Goal: Task Accomplishment & Management: Use online tool/utility

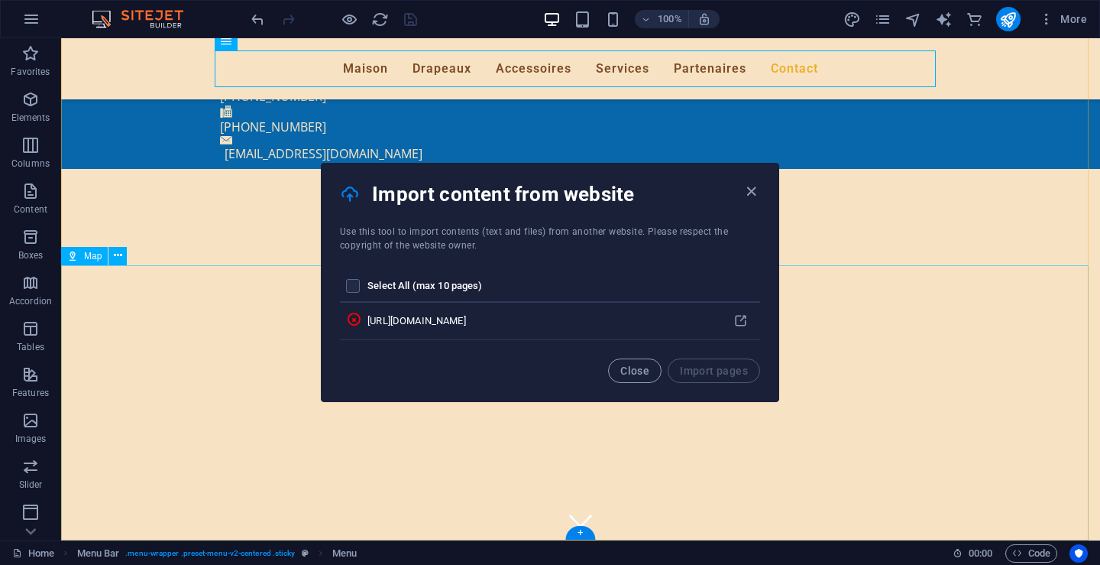
scroll to position [7606, 0]
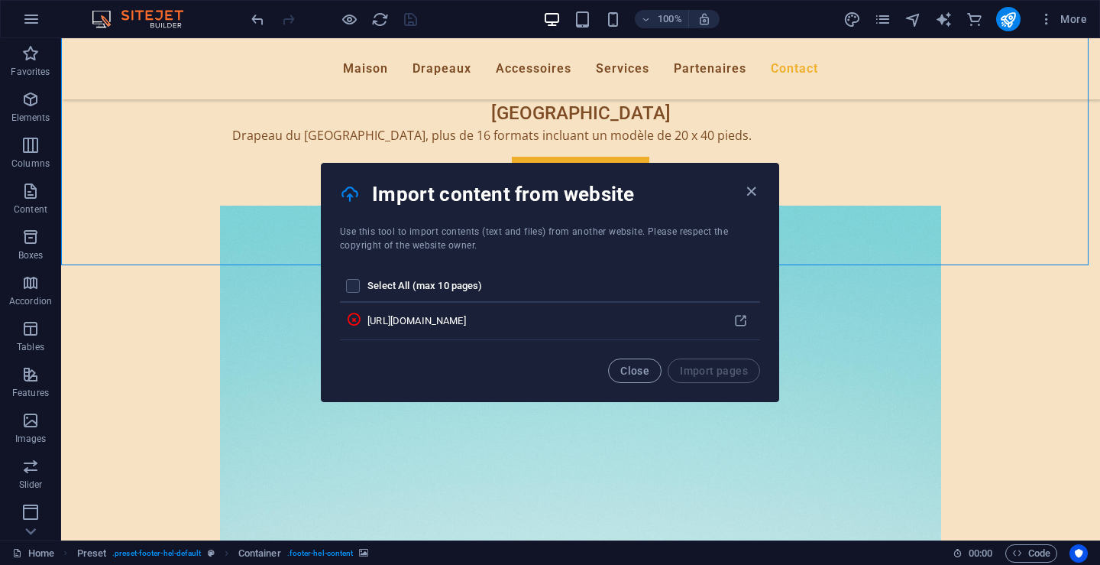
click at [740, 189] on h4 "Import content from website" at bounding box center [557, 194] width 370 height 24
click at [625, 368] on span "Close" at bounding box center [634, 370] width 29 height 12
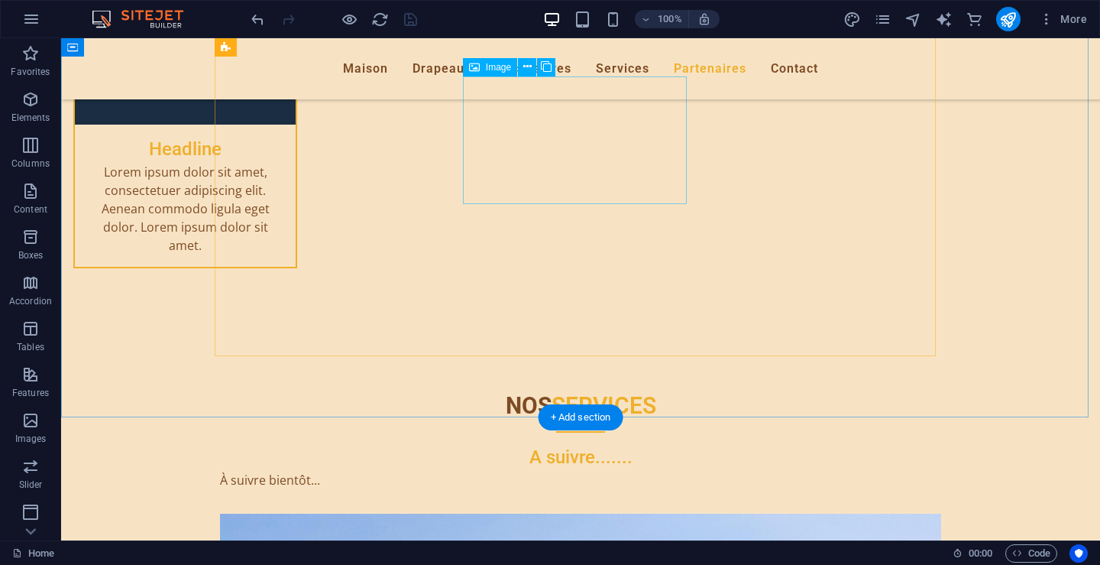
scroll to position [6154, 0]
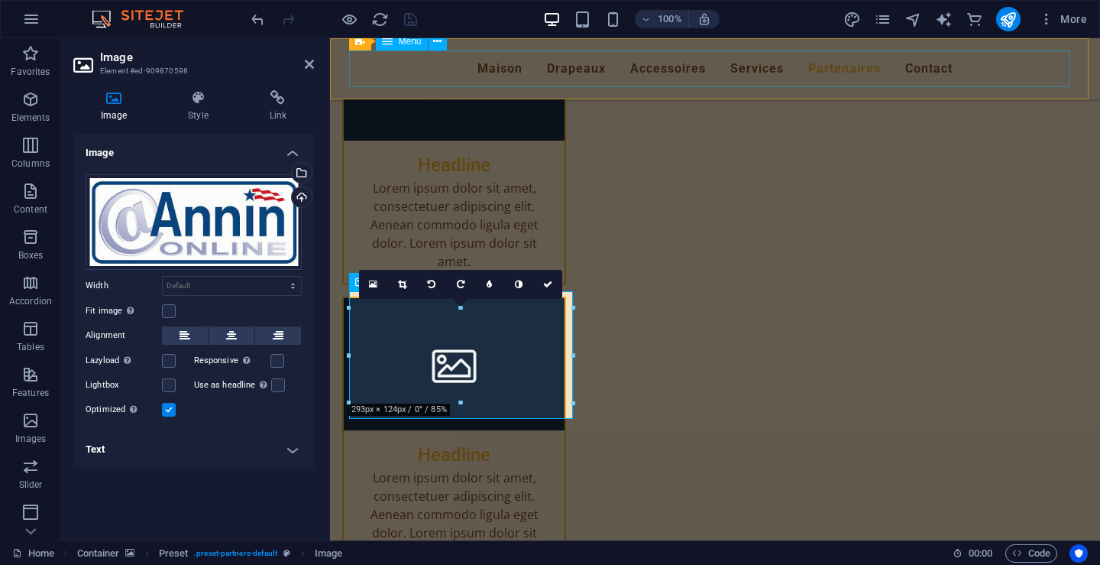
click at [1033, 63] on nav "Maison Drapeaux Accessoires Services Partenaires Contact" at bounding box center [715, 68] width 721 height 37
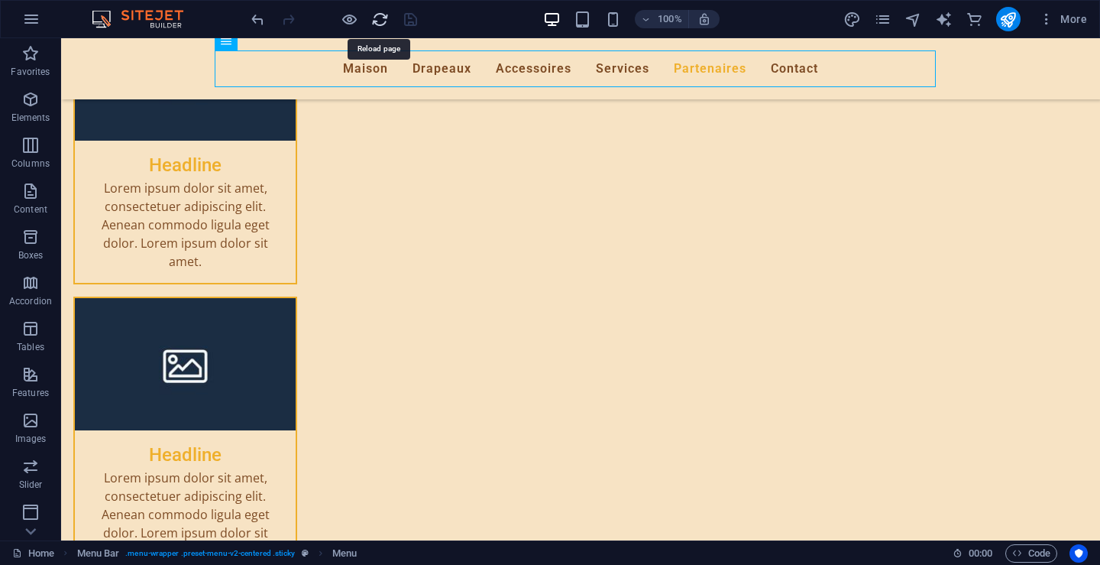
click at [379, 18] on icon "reload" at bounding box center [380, 20] width 18 height 18
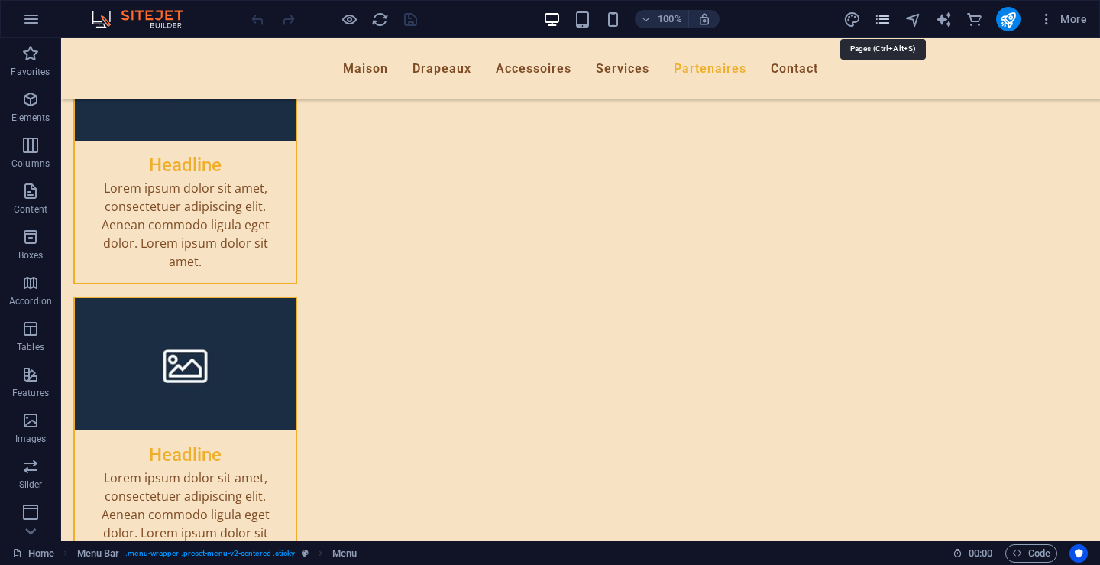
click at [886, 19] on icon "pages" at bounding box center [883, 20] width 18 height 18
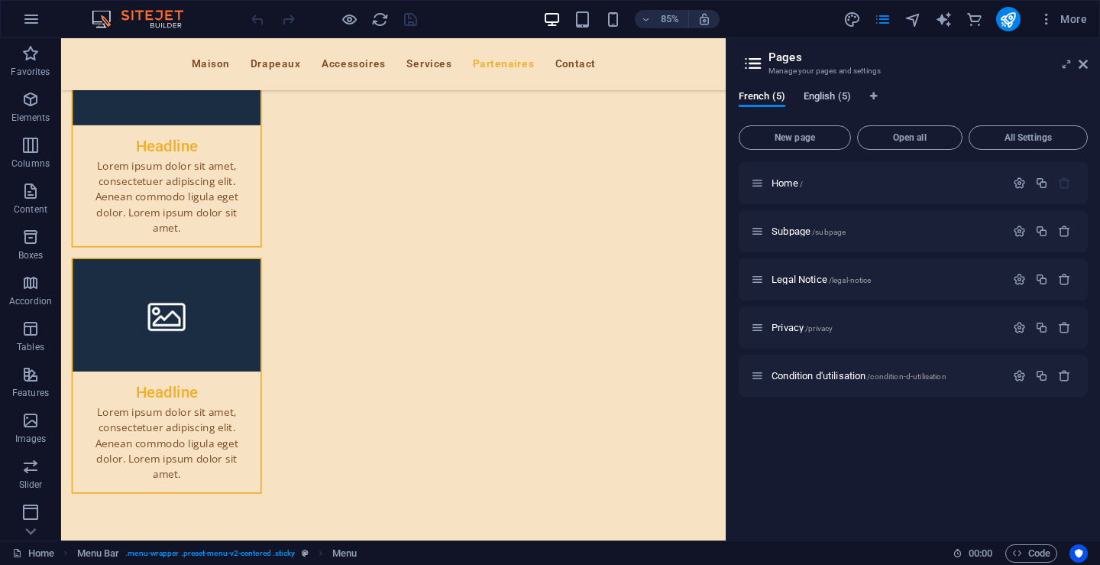
click at [822, 97] on span "English (5)" at bounding box center [827, 97] width 47 height 21
click at [821, 97] on span "English (5)" at bounding box center [827, 97] width 47 height 21
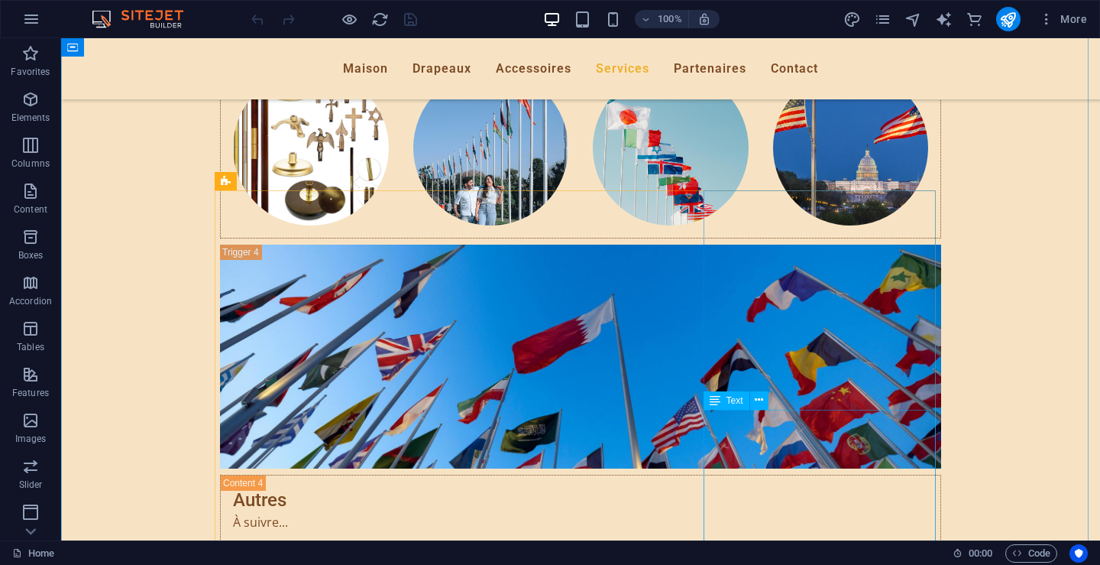
scroll to position [5043, 0]
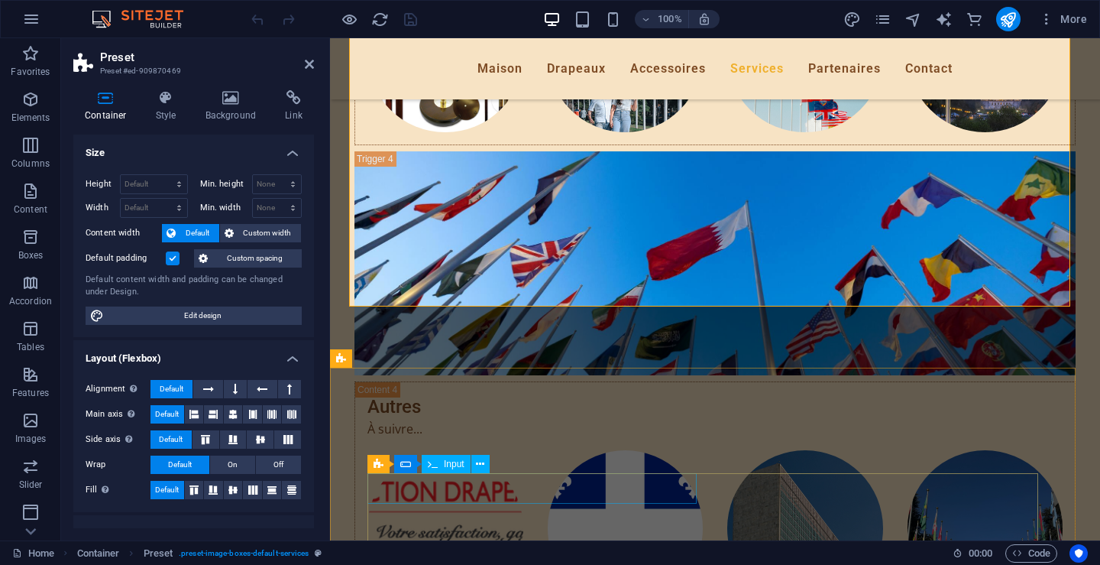
scroll to position [5272, 0]
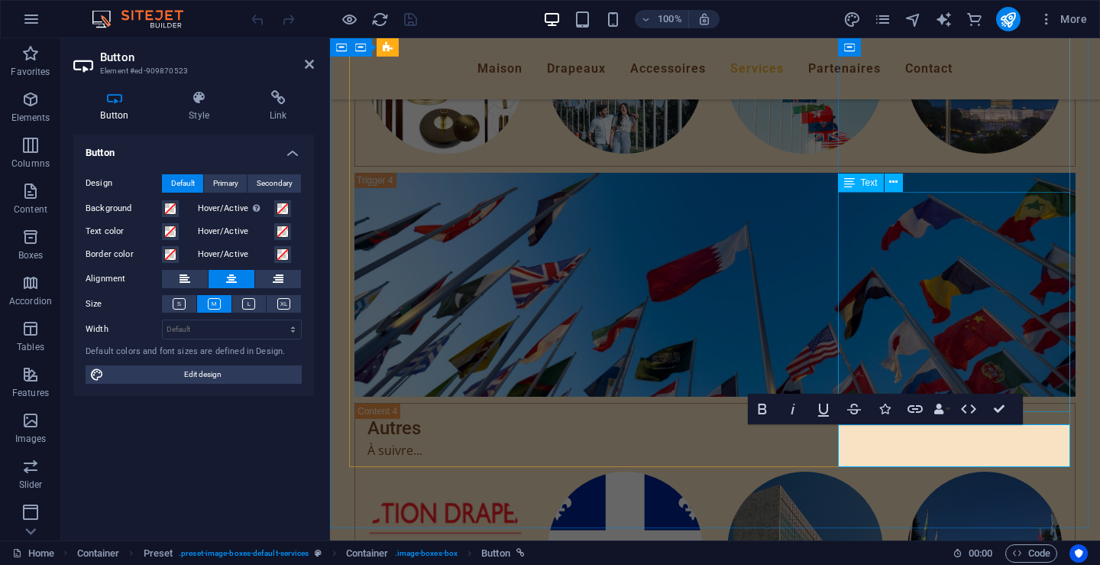
scroll to position [5120, 0]
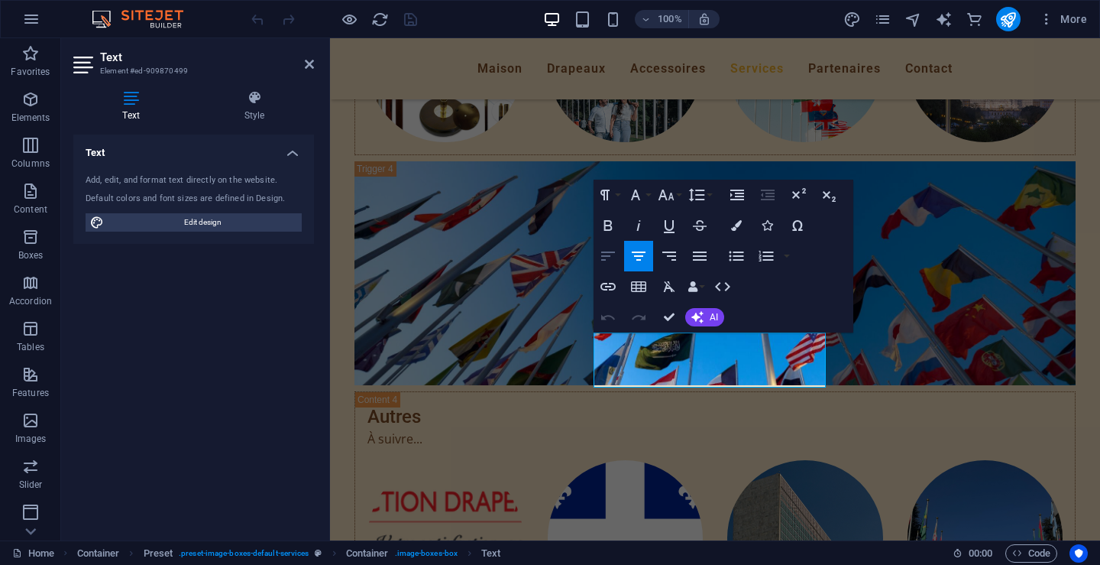
click at [612, 254] on icon "button" at bounding box center [608, 256] width 18 height 18
click at [707, 316] on button "AI" at bounding box center [704, 317] width 39 height 18
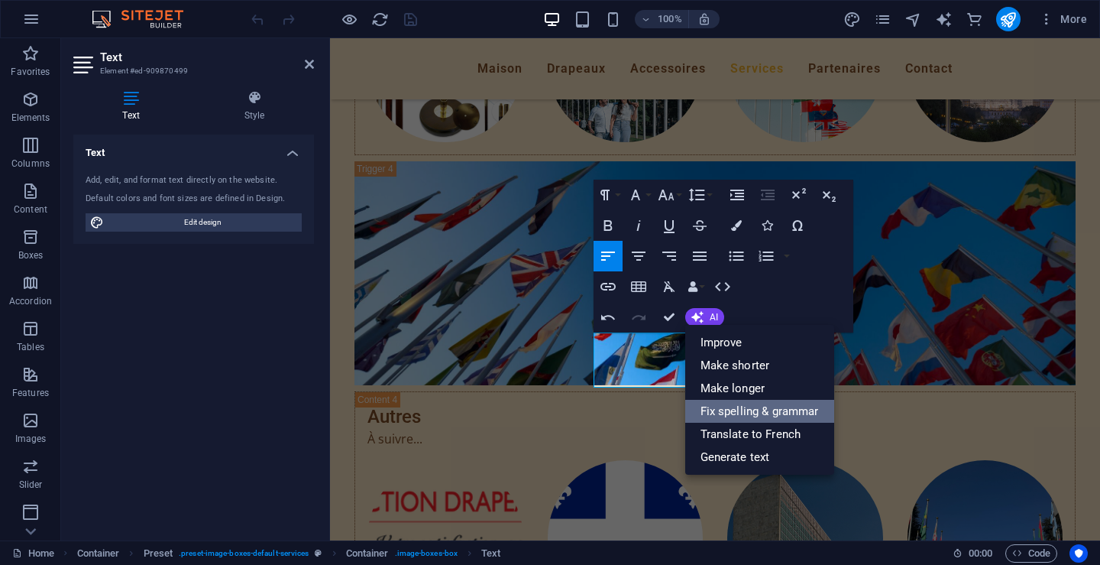
click at [719, 407] on link "Fix spelling & grammar" at bounding box center [759, 411] width 149 height 23
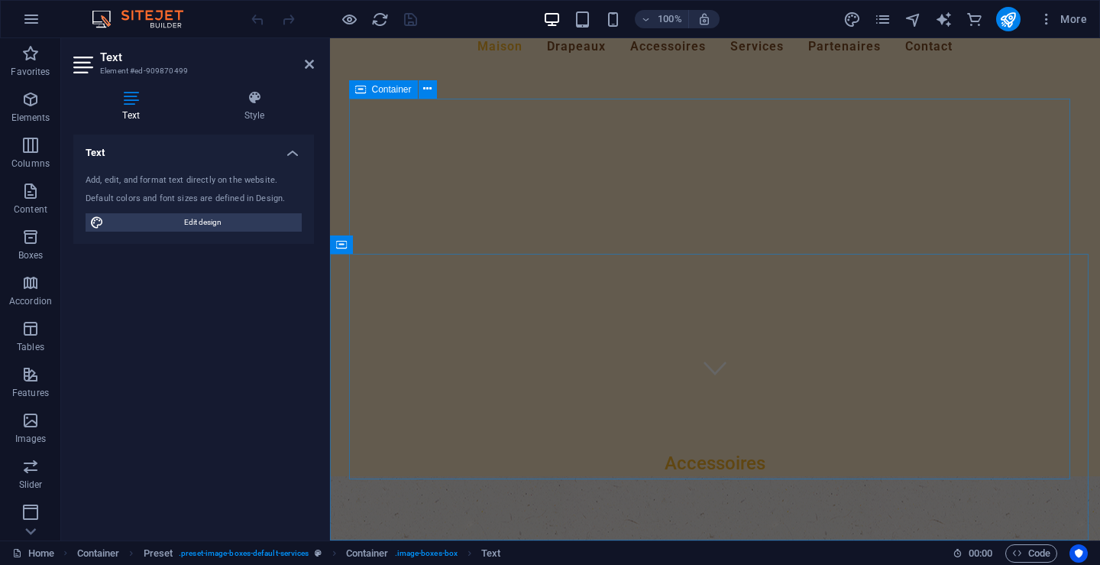
scroll to position [0, 0]
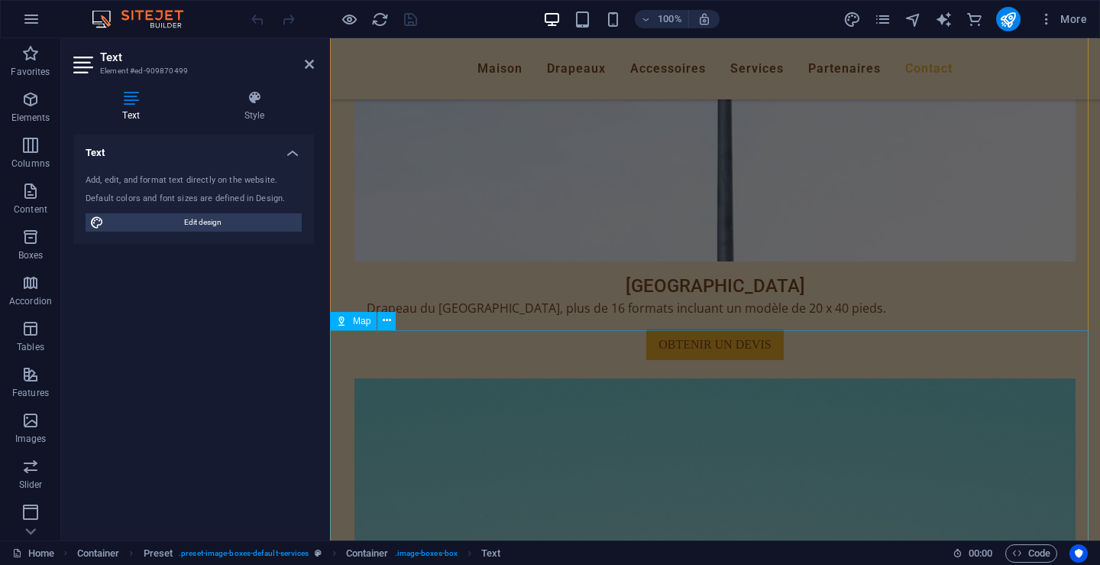
scroll to position [7606, 0]
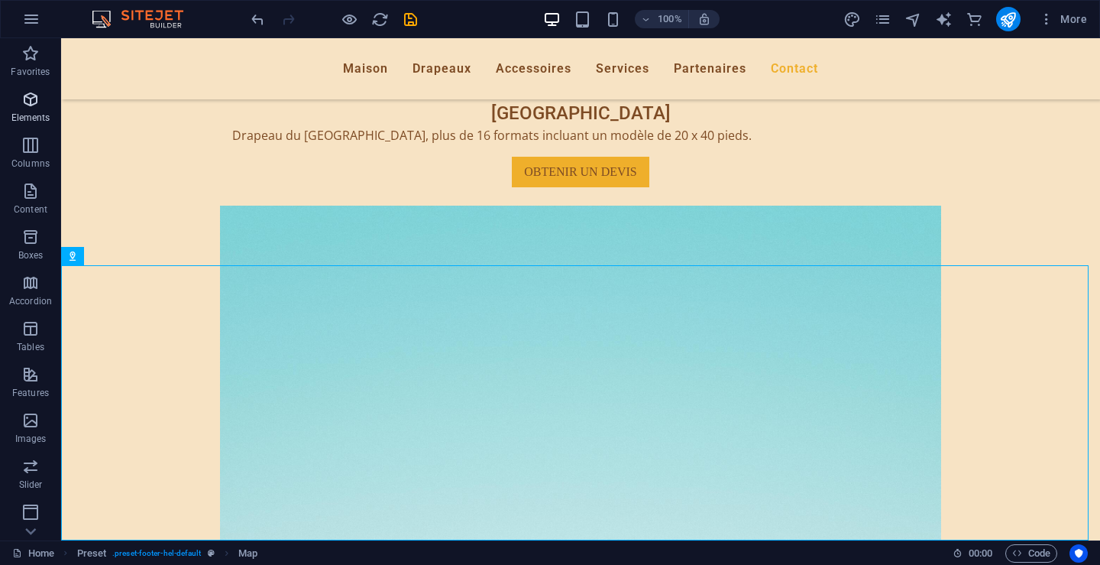
click at [22, 118] on p "Elements" at bounding box center [30, 118] width 39 height 12
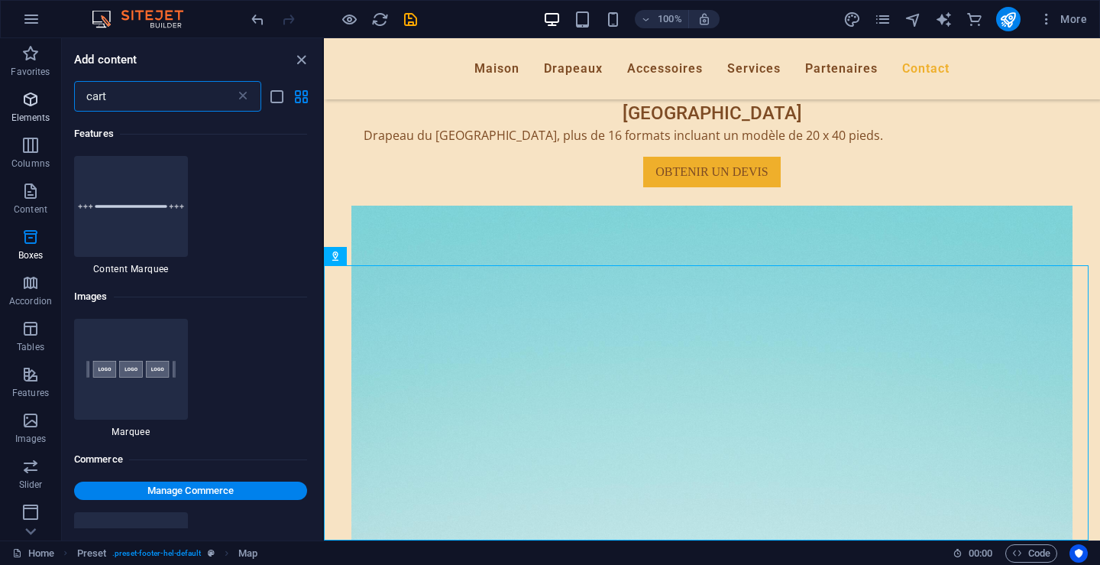
scroll to position [0, 0]
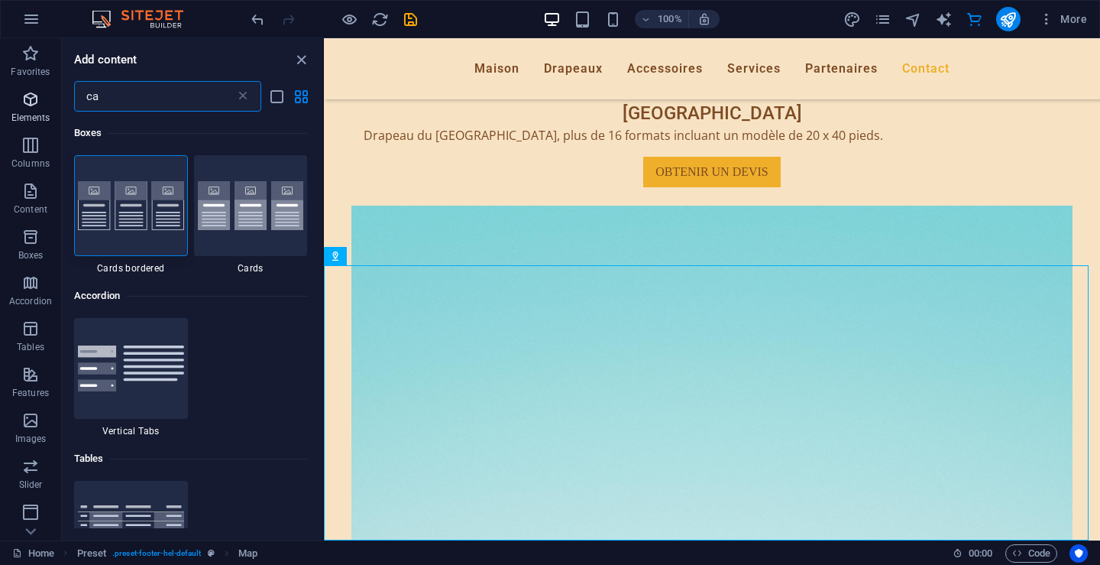
type input "c"
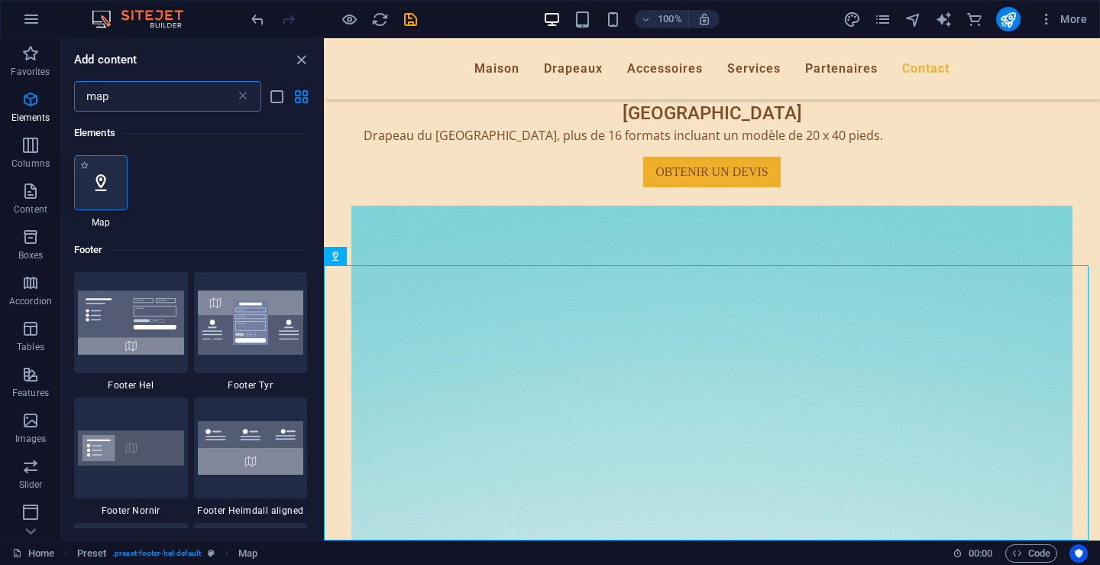
type input "map"
click at [109, 198] on div at bounding box center [100, 182] width 53 height 55
select select "1"
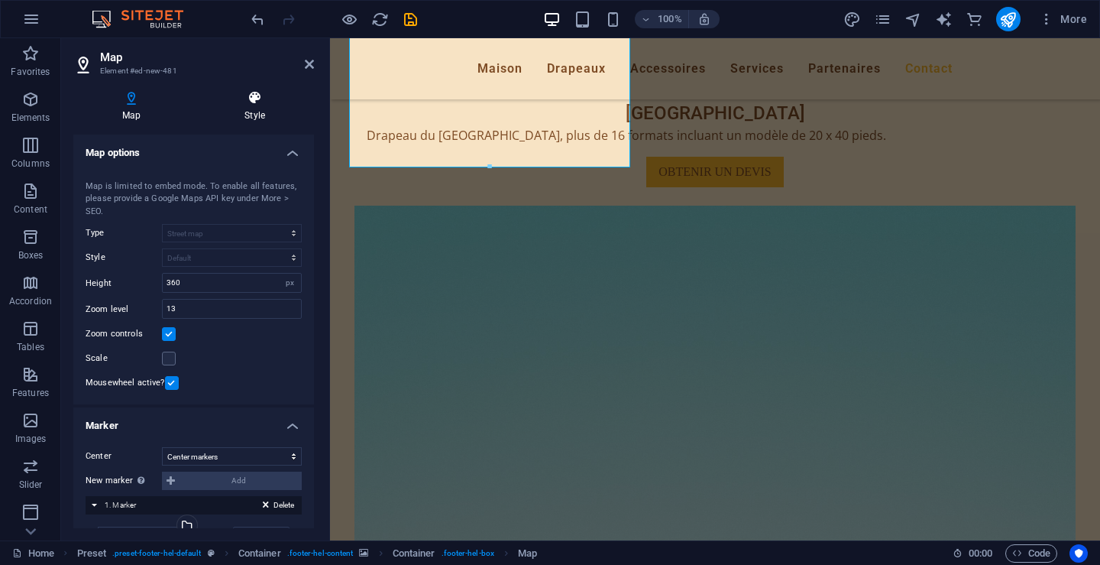
click at [247, 109] on h4 "Style" at bounding box center [255, 106] width 118 height 32
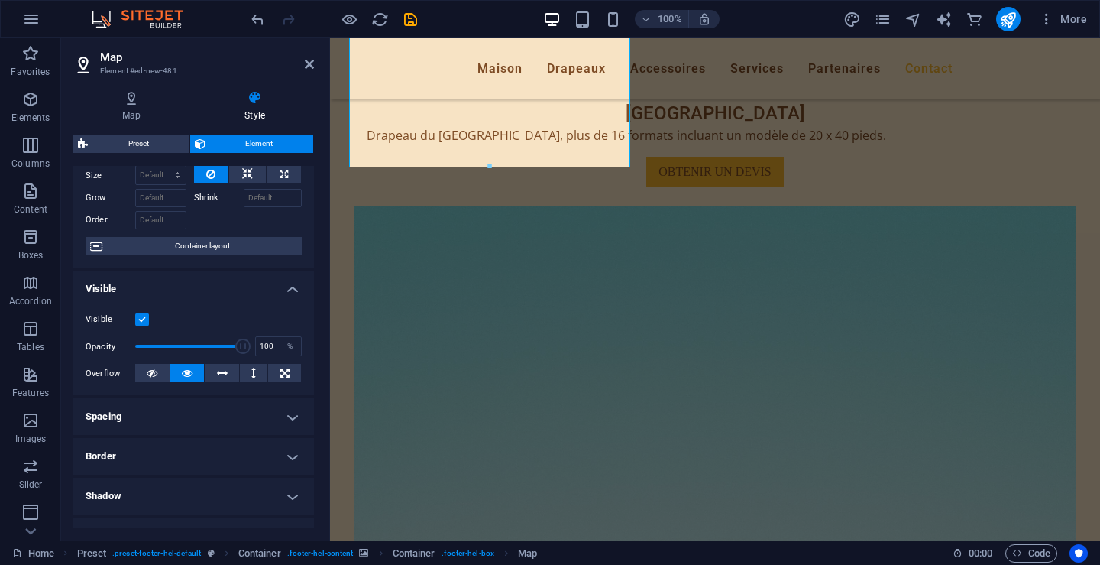
scroll to position [153, 0]
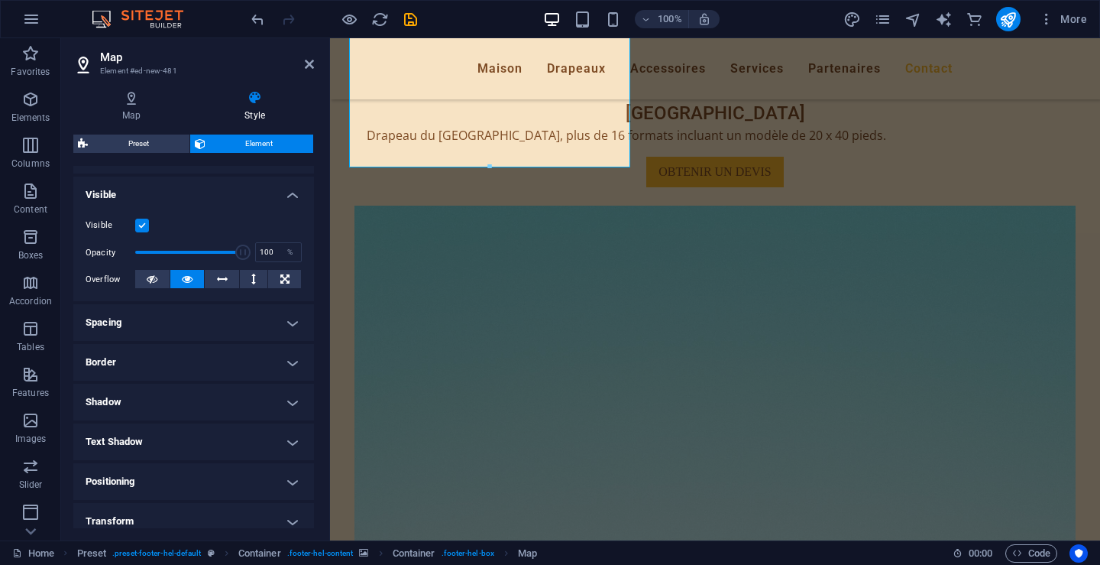
click at [99, 319] on h4 "Spacing" at bounding box center [193, 322] width 241 height 37
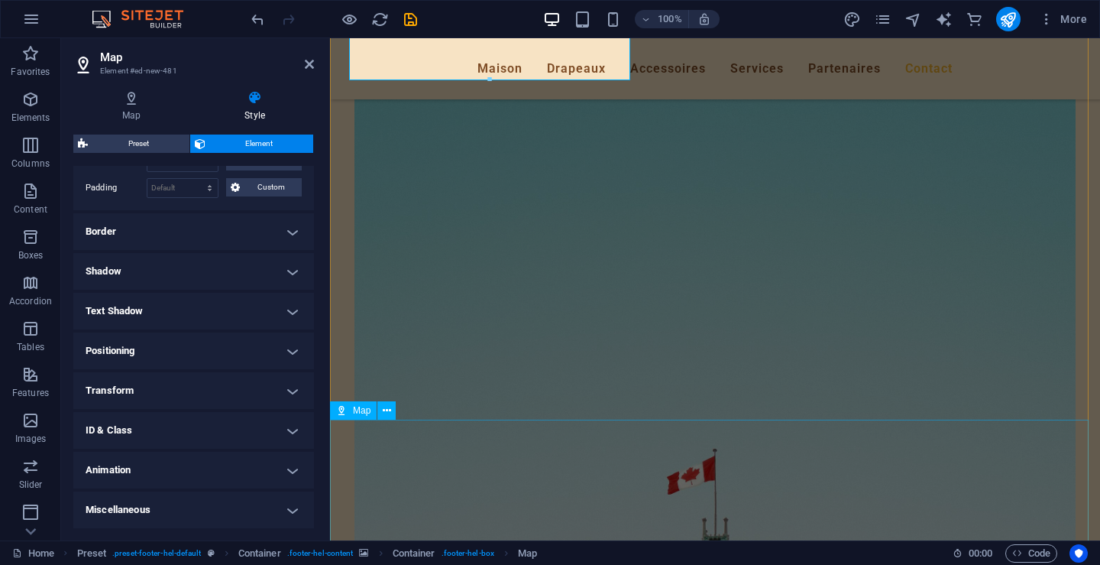
scroll to position [7847, 0]
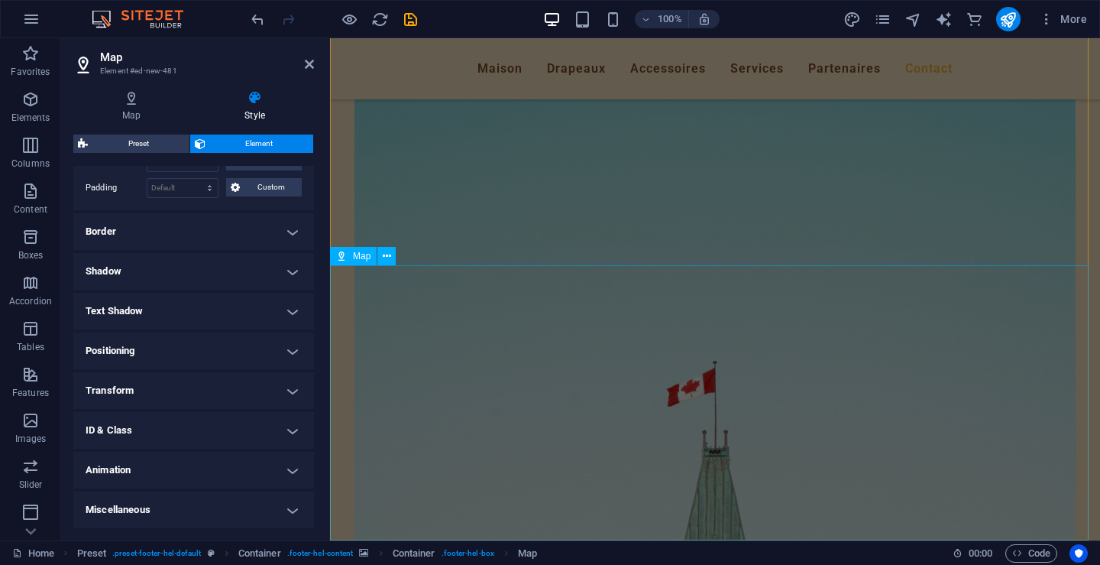
select select "1"
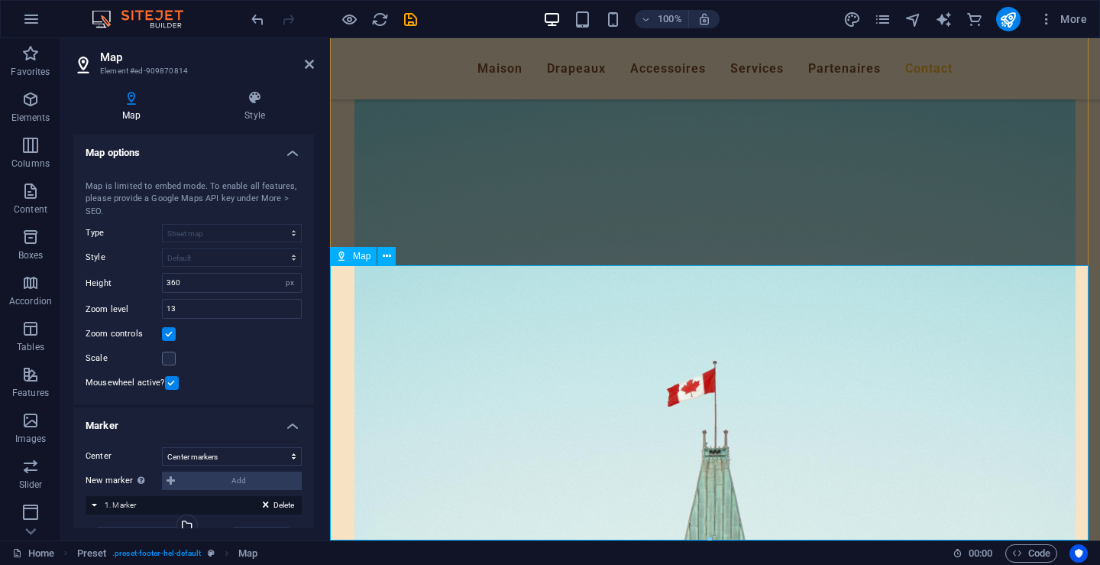
click at [170, 358] on label at bounding box center [169, 358] width 14 height 14
click at [0, 0] on input "Scale" at bounding box center [0, 0] width 0 height 0
click at [170, 358] on label at bounding box center [169, 358] width 14 height 14
click at [0, 0] on input "Scale" at bounding box center [0, 0] width 0 height 0
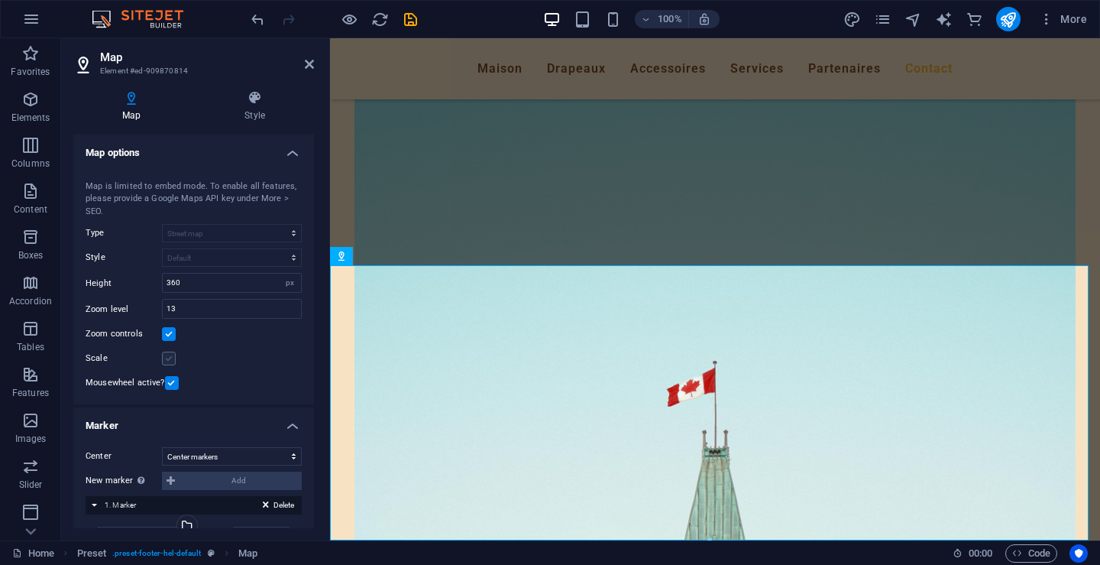
click at [170, 358] on label at bounding box center [169, 358] width 14 height 14
click at [0, 0] on input "Scale" at bounding box center [0, 0] width 0 height 0
click at [167, 335] on label at bounding box center [169, 334] width 14 height 14
click at [0, 0] on input "Zoom controls" at bounding box center [0, 0] width 0 height 0
click at [169, 384] on label at bounding box center [172, 383] width 14 height 14
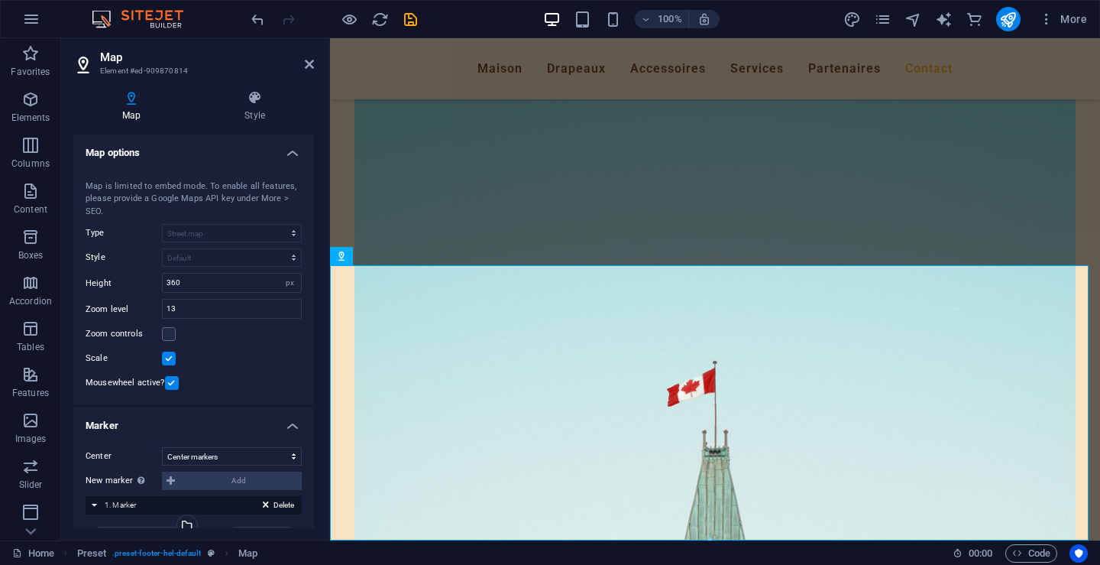
click at [0, 0] on input "Mousewheel active?" at bounding box center [0, 0] width 0 height 0
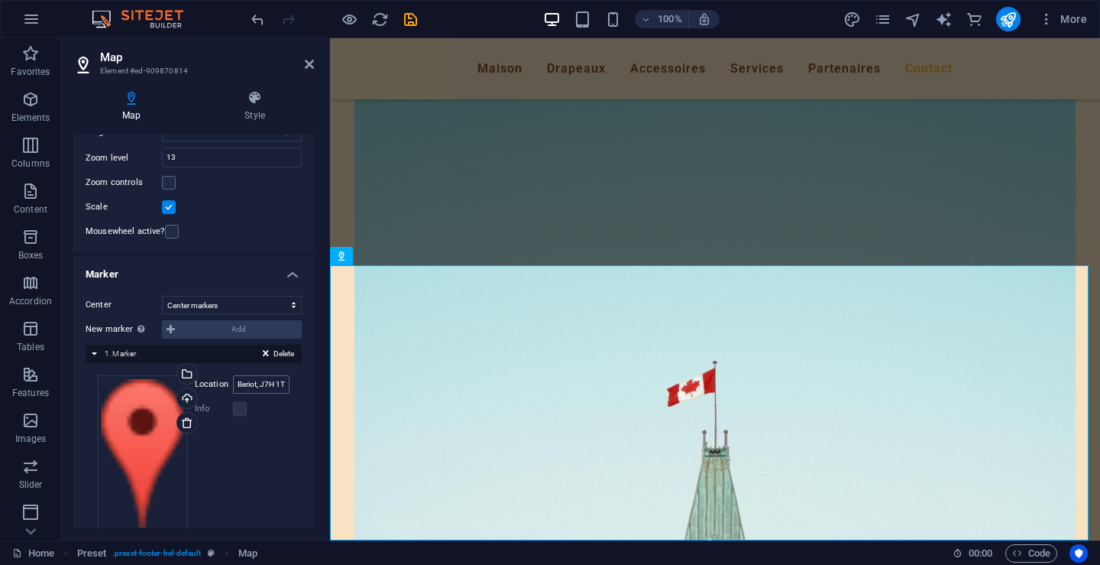
scroll to position [153, 0]
click at [203, 407] on label "Info" at bounding box center [214, 407] width 38 height 18
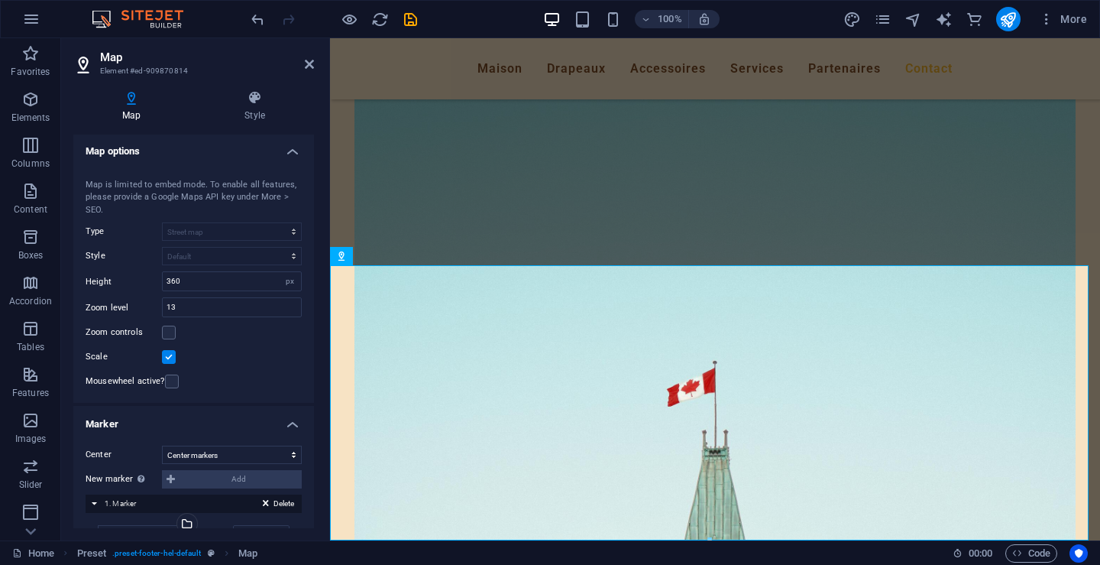
scroll to position [0, 0]
click at [170, 332] on label at bounding box center [169, 334] width 14 height 14
click at [0, 0] on input "Zoom controls" at bounding box center [0, 0] width 0 height 0
click at [170, 332] on label at bounding box center [169, 334] width 14 height 14
click at [0, 0] on input "Zoom controls" at bounding box center [0, 0] width 0 height 0
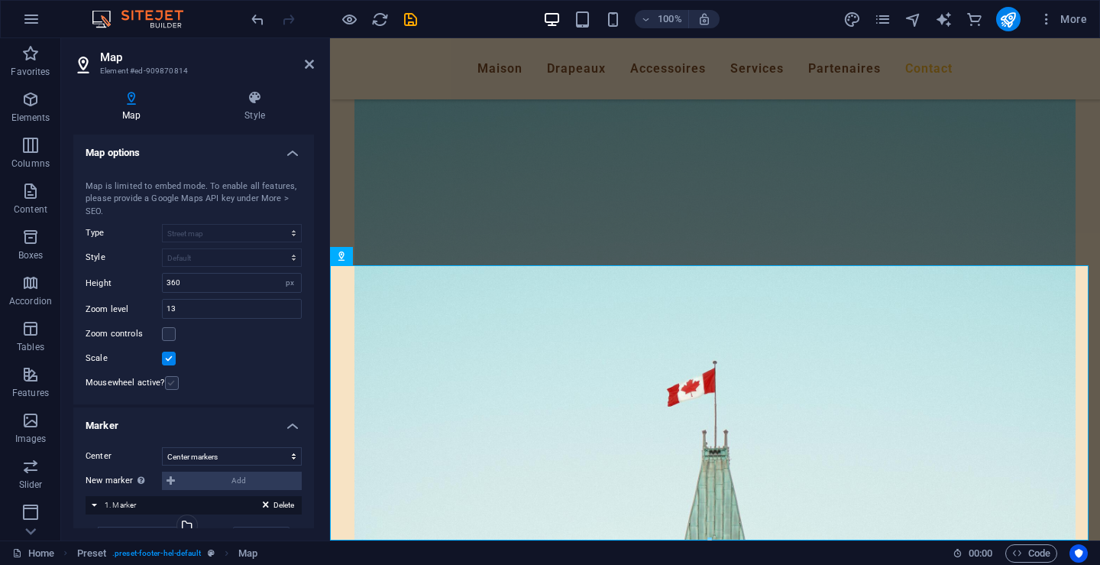
click at [171, 380] on label at bounding box center [172, 383] width 14 height 14
click at [0, 0] on input "Mousewheel active?" at bounding box center [0, 0] width 0 height 0
click at [254, 116] on h4 "Style" at bounding box center [255, 106] width 118 height 32
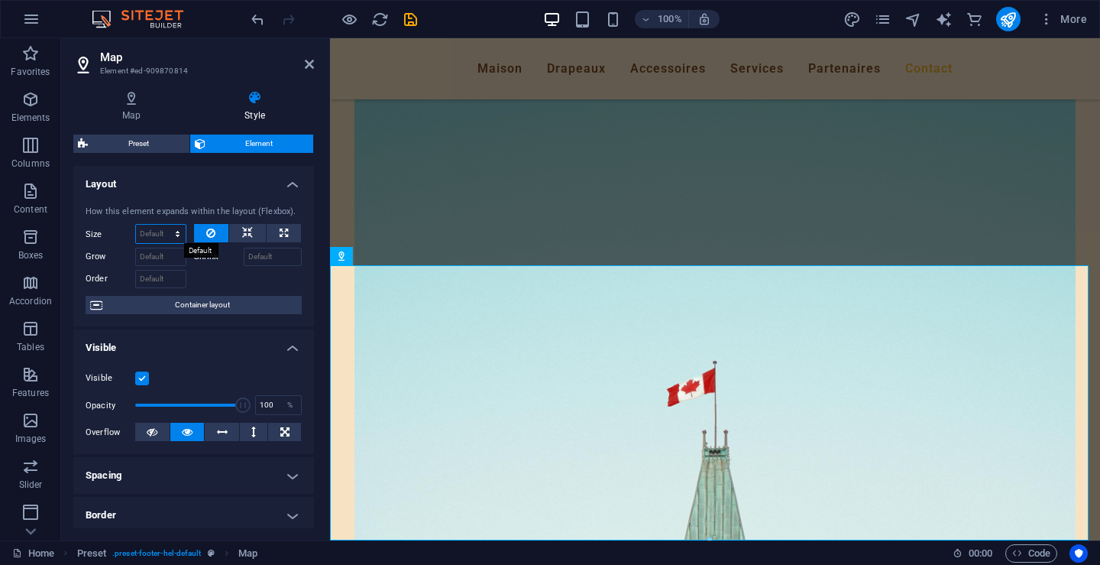
click at [155, 231] on select "Default auto px % 1/1 1/2 1/3 1/4 1/5 1/6 1/7 1/8 1/9 1/10" at bounding box center [161, 234] width 50 height 18
click at [136, 225] on select "Default auto px % 1/1 1/2 1/3 1/4 1/5 1/6 1/7 1/8 1/9 1/10" at bounding box center [161, 234] width 50 height 18
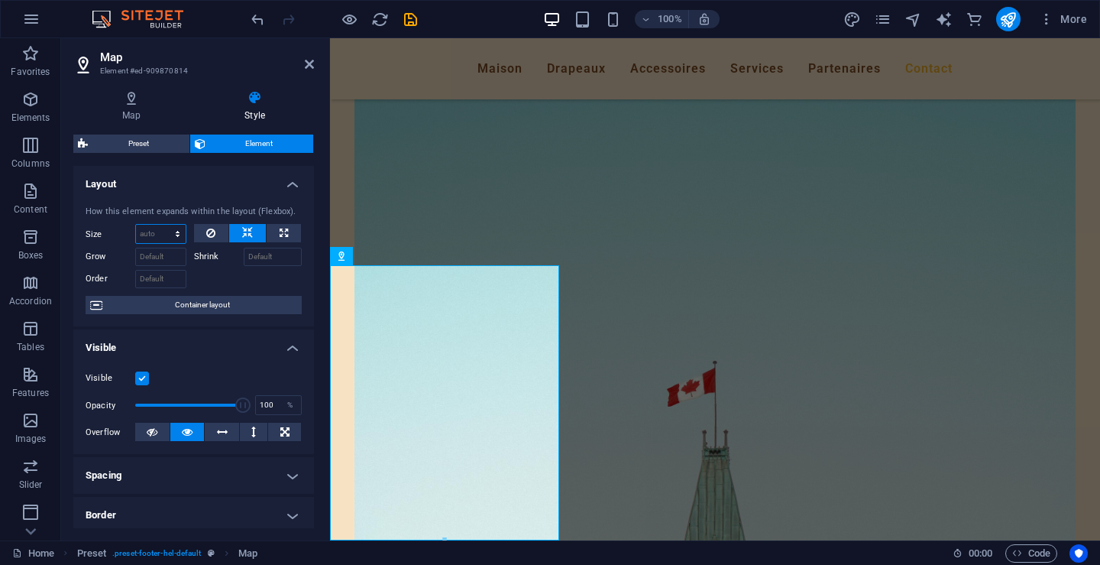
click at [178, 235] on select "Default auto px % 1/1 1/2 1/3 1/4 1/5 1/6 1/7 1/8 1/9 1/10" at bounding box center [161, 234] width 50 height 18
click at [136, 225] on select "Default auto px % 1/1 1/2 1/3 1/4 1/5 1/6 1/7 1/8 1/9 1/10" at bounding box center [161, 234] width 50 height 18
click at [174, 236] on select "Default auto px % 1/1 1/2 1/3 1/4 1/5 1/6 1/7 1/8 1/9 1/10" at bounding box center [161, 234] width 50 height 18
select select "1/1"
click at [162, 225] on select "Default auto px % 1/1 1/2 1/3 1/4 1/5 1/6 1/7 1/8 1/9 1/10" at bounding box center [161, 234] width 50 height 18
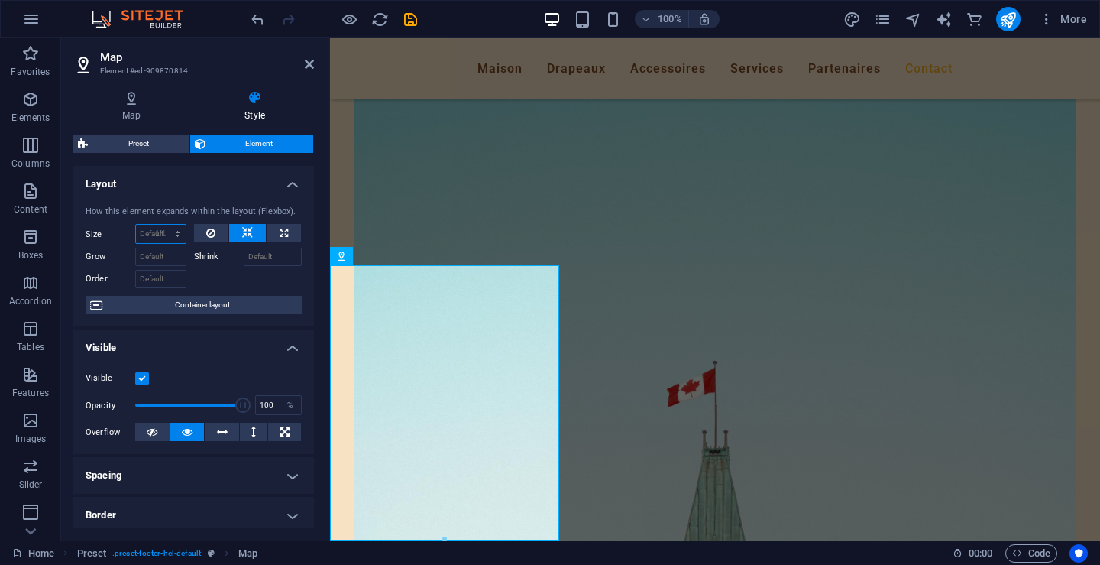
type input "100"
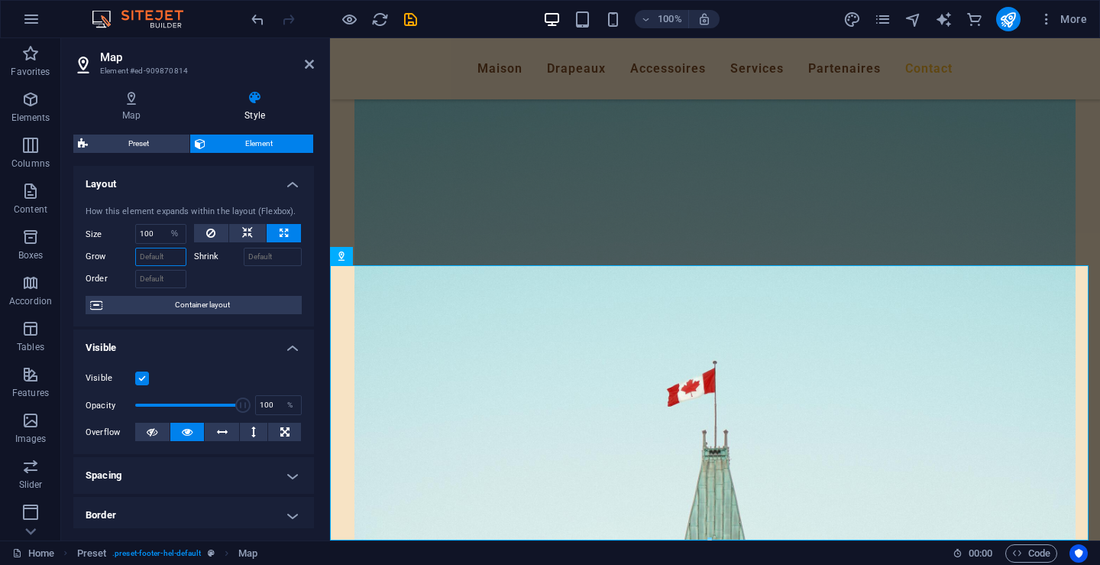
click at [173, 261] on input "Grow" at bounding box center [160, 257] width 51 height 18
click at [173, 232] on select "Default auto px % 1/1 1/2 1/3 1/4 1/5 1/6 1/7 1/8 1/9 1/10" at bounding box center [174, 234] width 21 height 18
select select "1/2"
click at [164, 225] on select "Default auto px % 1/1 1/2 1/3 1/4 1/5 1/6 1/7 1/8 1/9 1/10" at bounding box center [174, 234] width 21 height 18
type input "50"
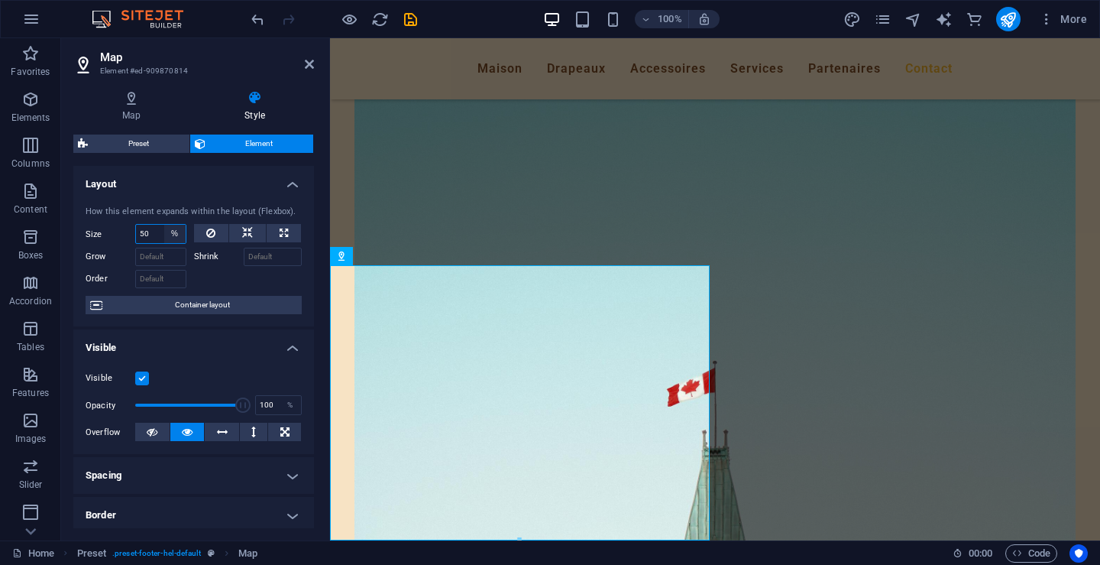
click at [170, 233] on select "Default auto px % 1/1 1/2 1/3 1/4 1/5 1/6 1/7 1/8 1/9 1/10" at bounding box center [174, 234] width 21 height 18
select select "1/10"
click at [164, 225] on select "Default auto px % 1/1 1/2 1/3 1/4 1/5 1/6 1/7 1/8 1/9 1/10" at bounding box center [174, 234] width 21 height 18
type input "10"
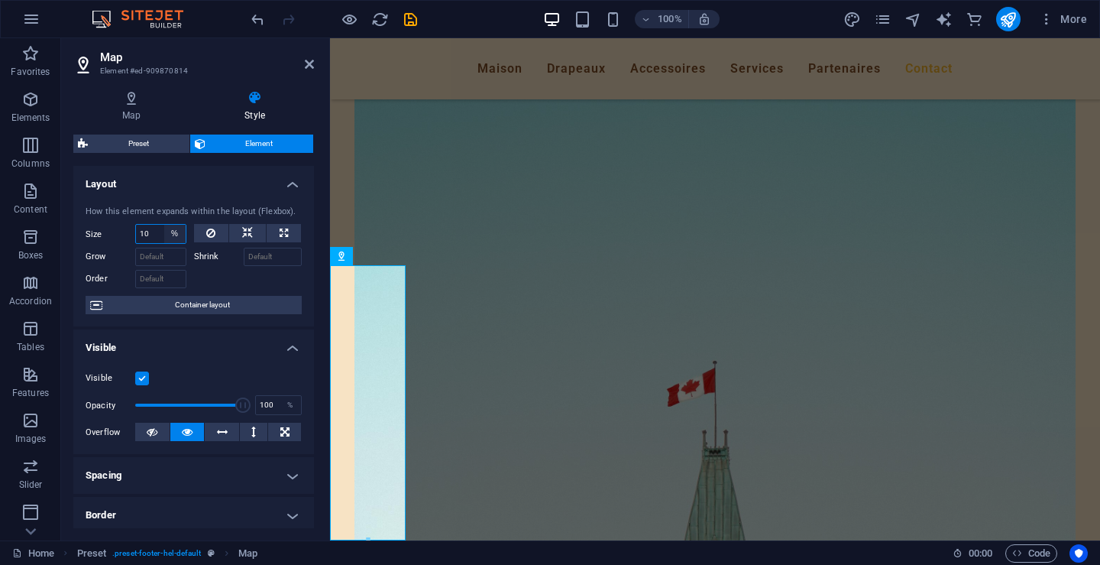
click at [173, 235] on select "Default auto px % 1/1 1/2 1/3 1/4 1/5 1/6 1/7 1/8 1/9 1/10" at bounding box center [174, 234] width 21 height 18
select select "auto"
click at [164, 225] on select "Default auto px % 1/1 1/2 1/3 1/4 1/5 1/6 1/7 1/8 1/9 1/10" at bounding box center [174, 234] width 21 height 18
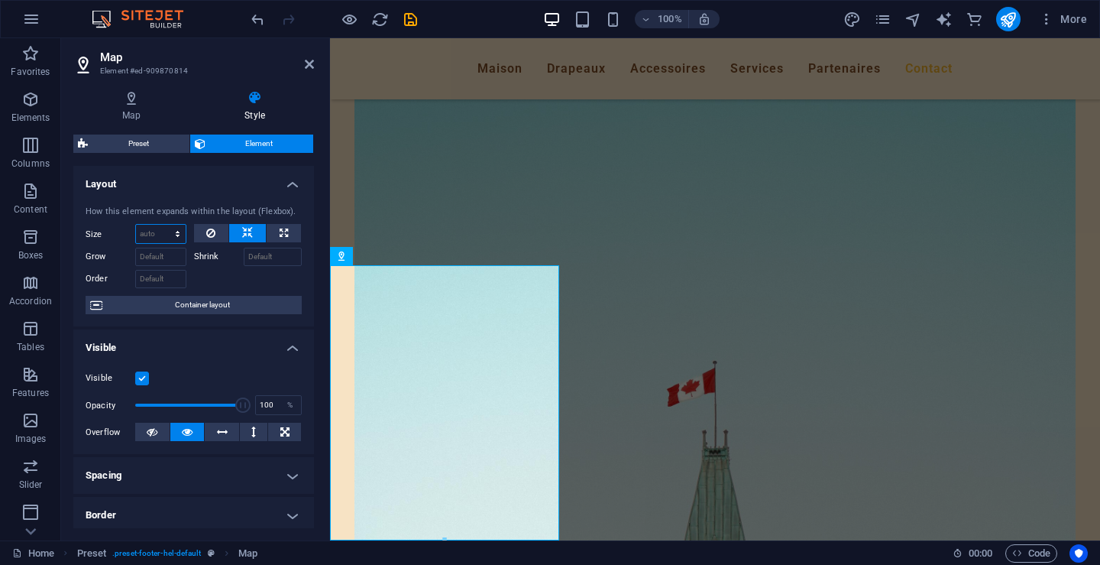
click at [174, 235] on select "Default auto px % 1/1 1/2 1/3 1/4 1/5 1/6 1/7 1/8 1/9 1/10" at bounding box center [161, 234] width 50 height 18
select select "%"
click at [162, 225] on select "Default auto px % 1/1 1/2 1/3 1/4 1/5 1/6 1/7 1/8 1/9 1/10" at bounding box center [161, 234] width 50 height 18
type input "100"
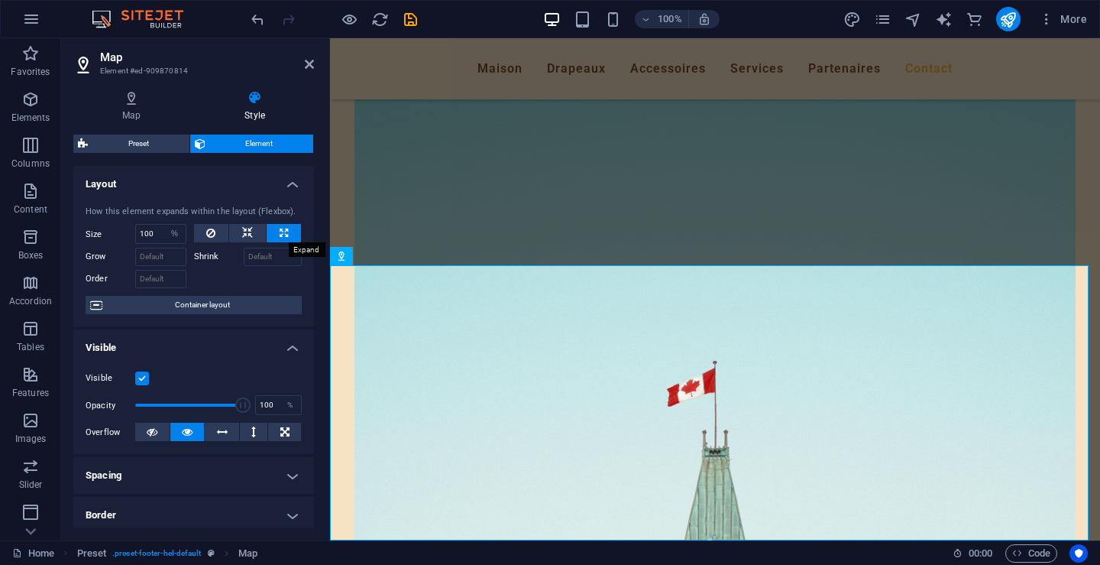
click at [283, 233] on icon at bounding box center [284, 233] width 8 height 18
click at [245, 232] on icon at bounding box center [247, 233] width 11 height 18
select select "DISABLED_OPTION_VALUE"
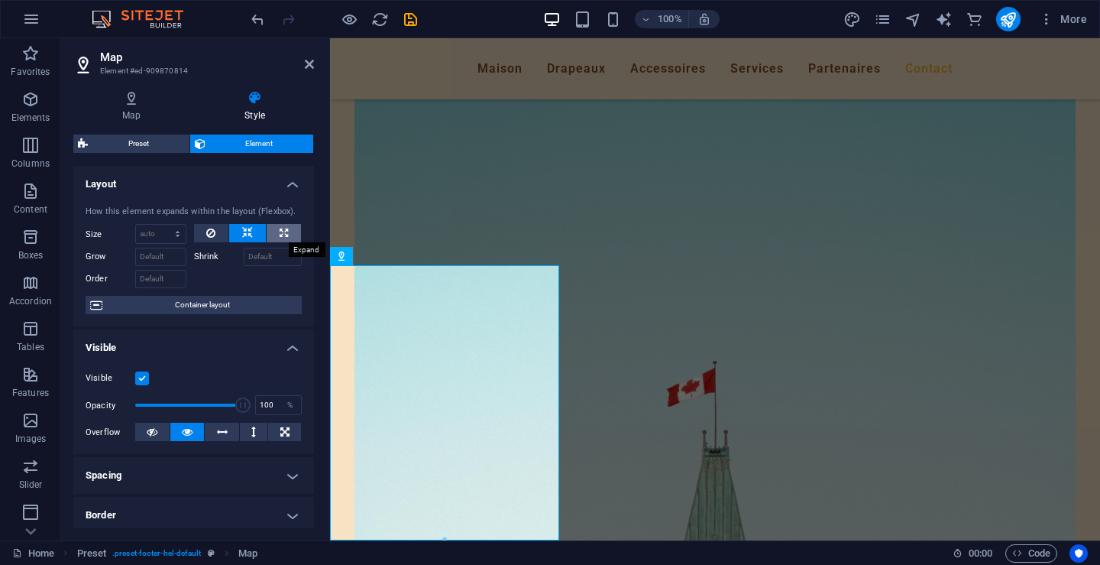
click at [283, 228] on icon at bounding box center [284, 233] width 8 height 18
type input "100"
select select "%"
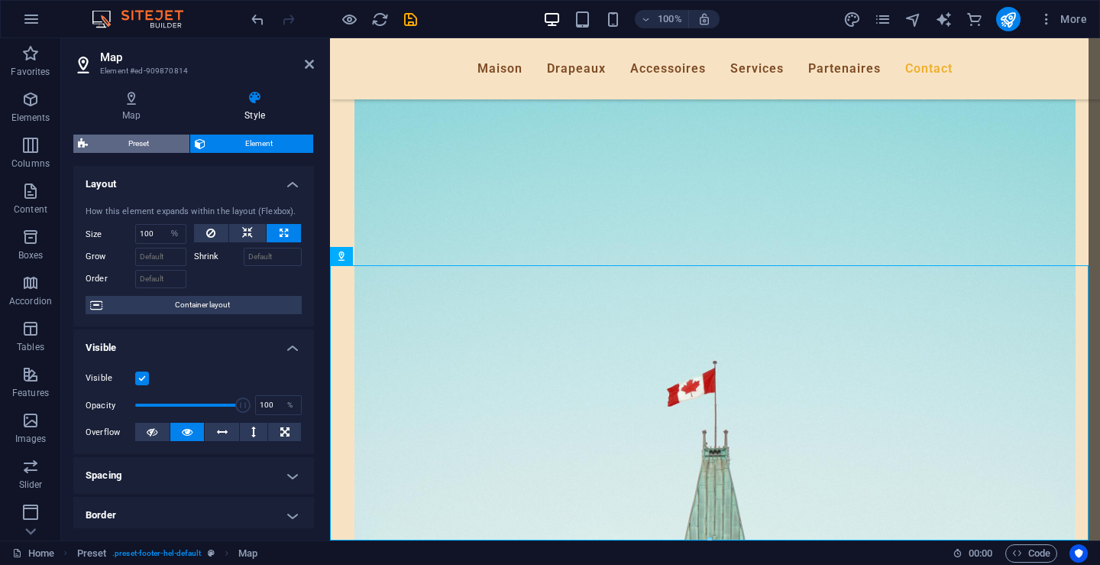
click at [136, 142] on span "Preset" at bounding box center [138, 143] width 92 height 18
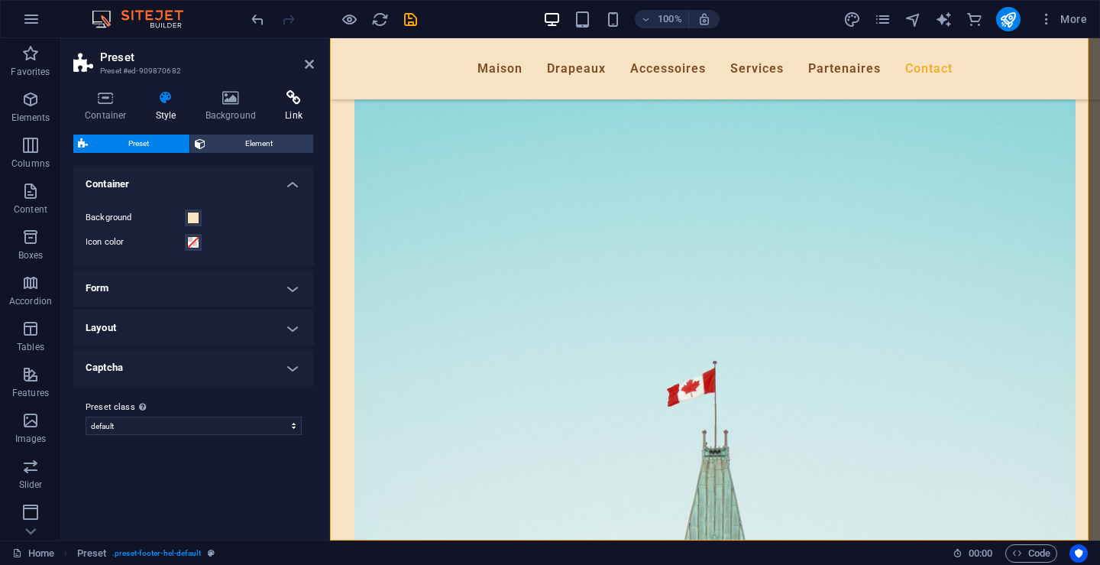
click at [296, 110] on h4 "Link" at bounding box center [294, 106] width 40 height 32
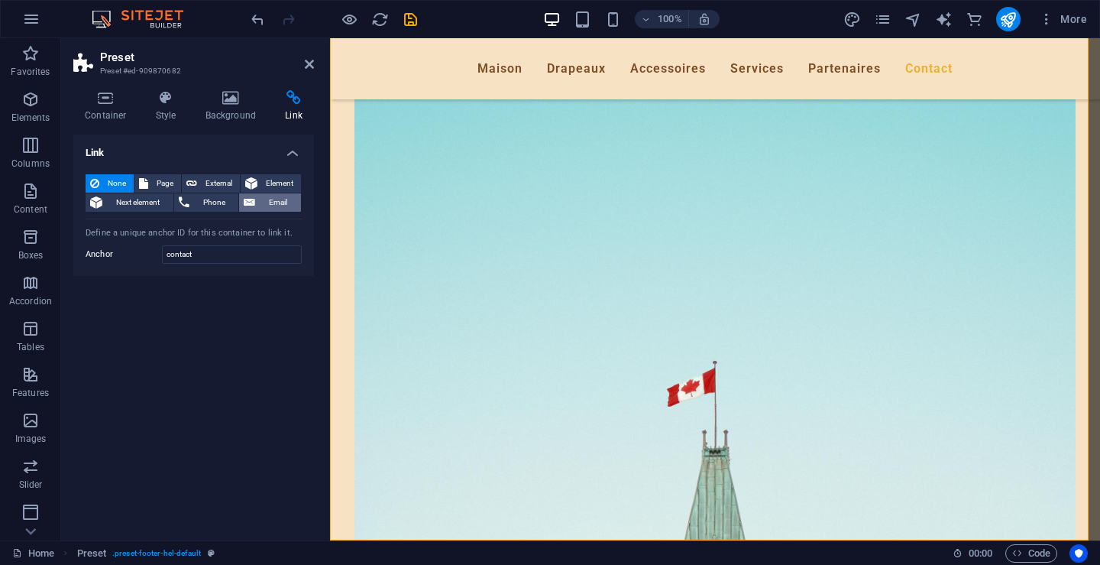
click at [282, 201] on span "Email" at bounding box center [278, 202] width 37 height 18
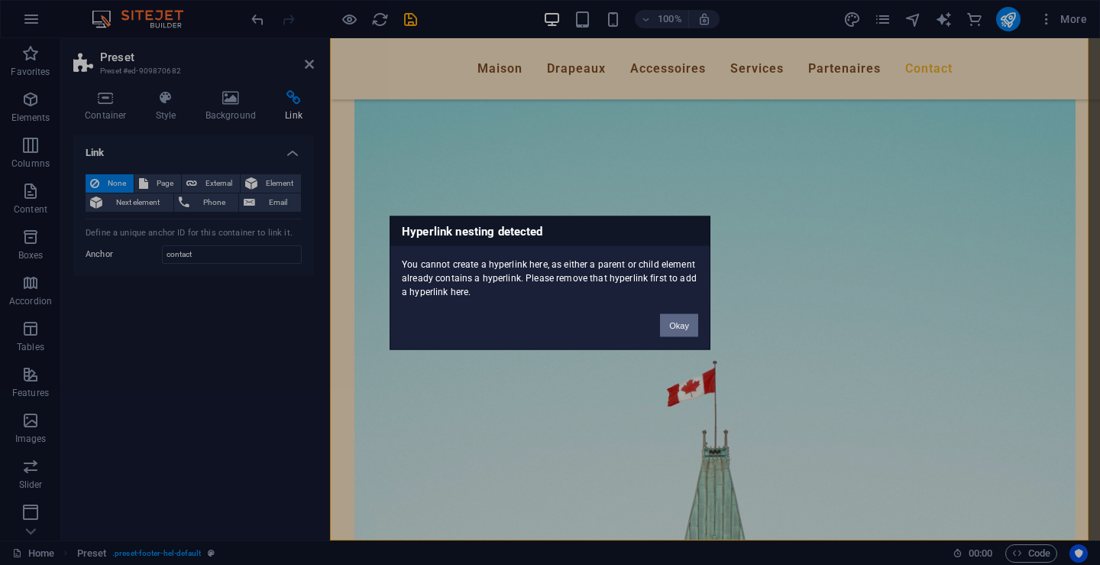
click at [675, 328] on button "Okay" at bounding box center [679, 324] width 38 height 23
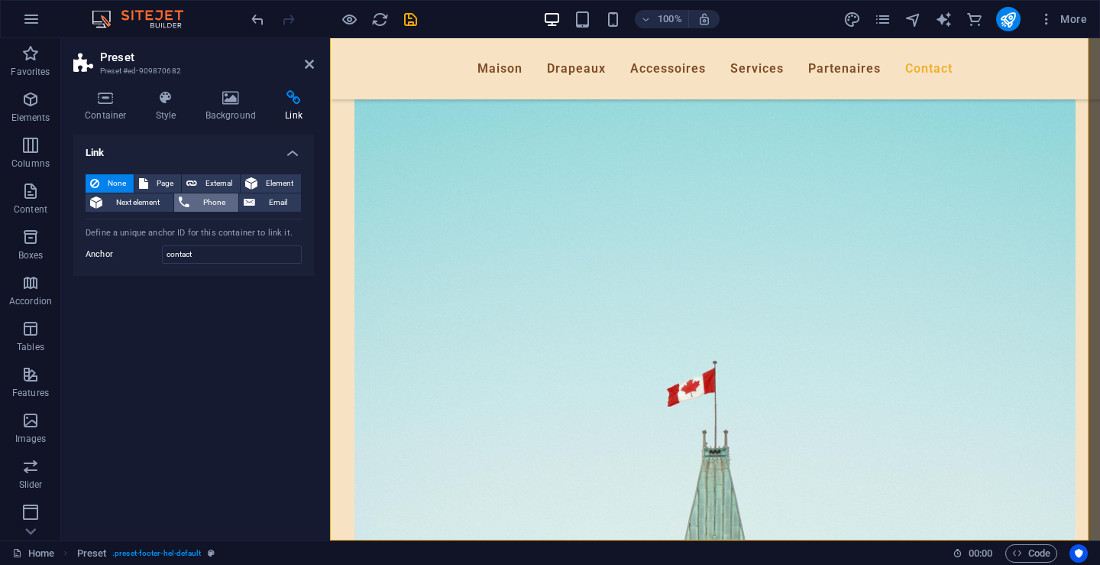
click at [222, 201] on span "Phone" at bounding box center [214, 202] width 40 height 18
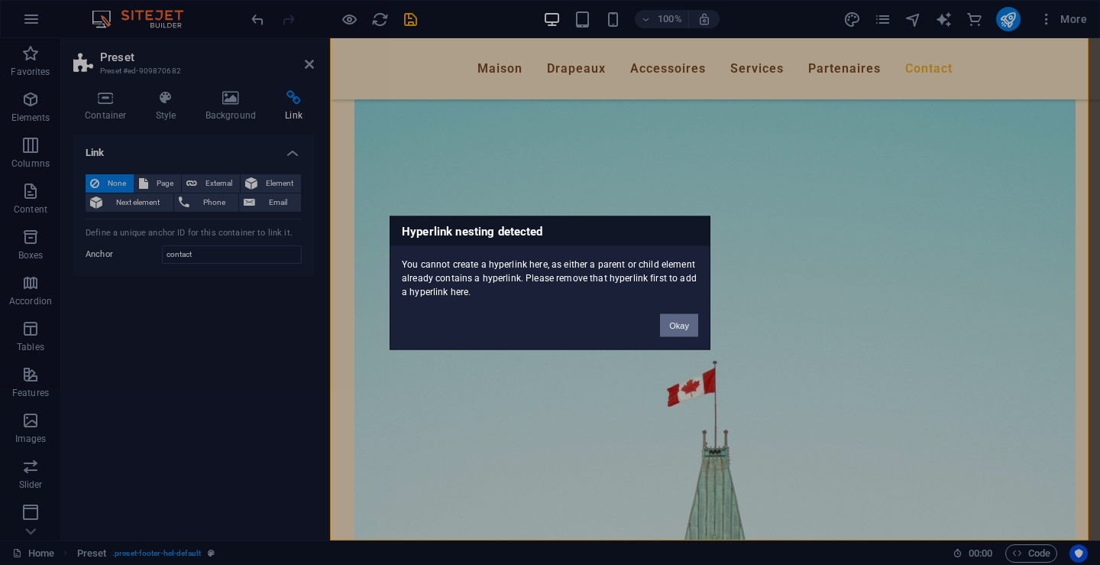
click at [682, 327] on button "Okay" at bounding box center [679, 324] width 38 height 23
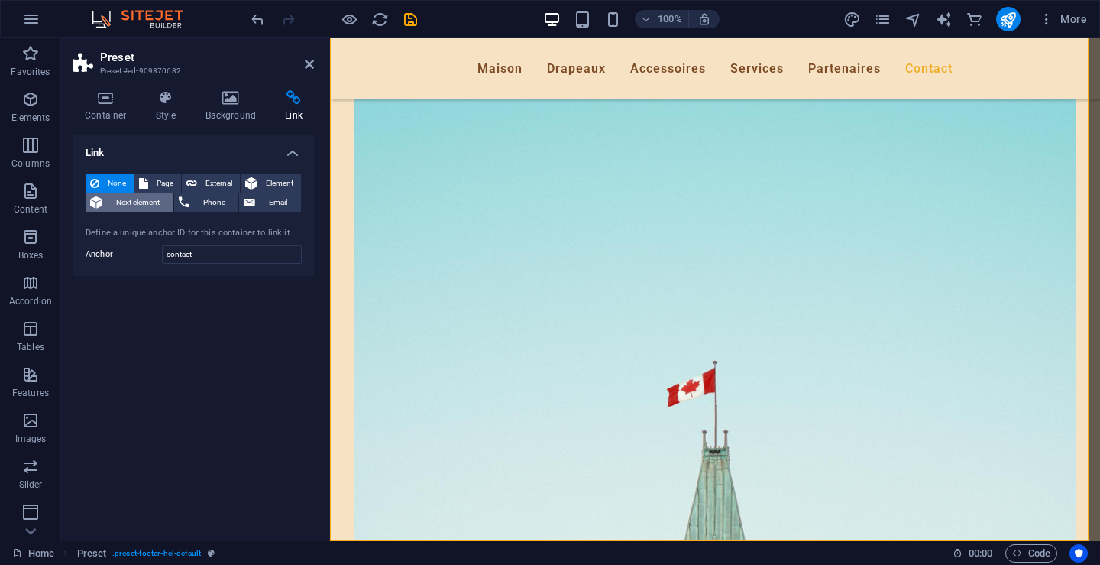
click at [141, 202] on span "Next element" at bounding box center [138, 202] width 62 height 18
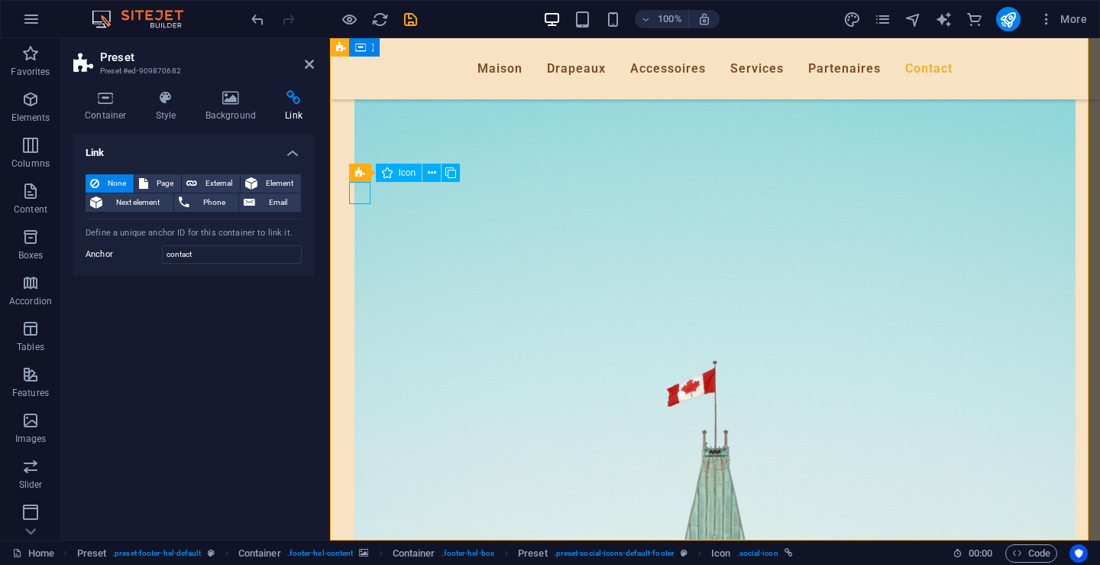
select select "xMidYMid"
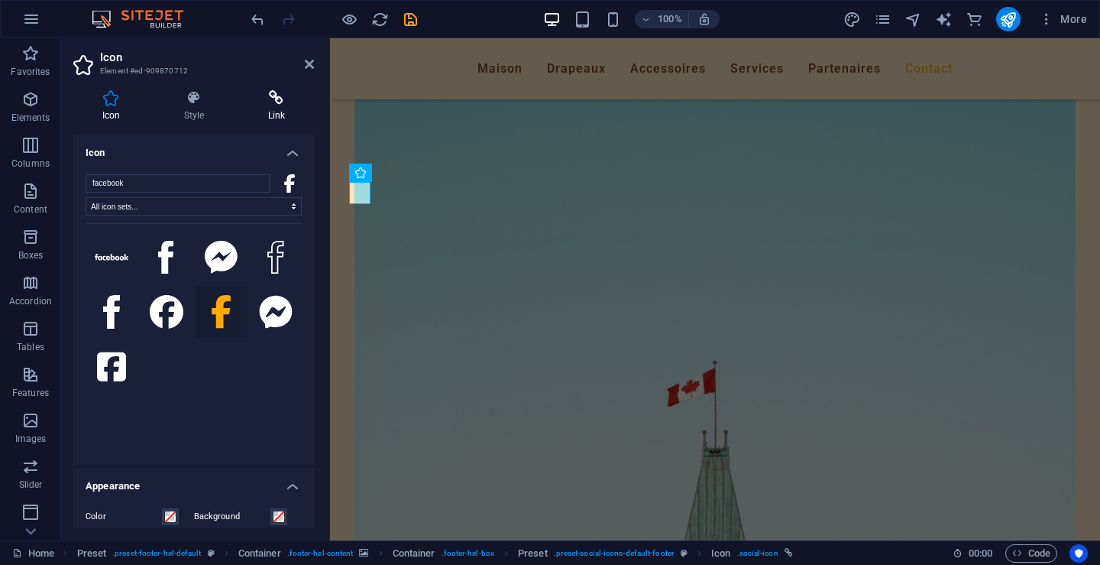
click at [280, 112] on h4 "Link" at bounding box center [276, 106] width 75 height 32
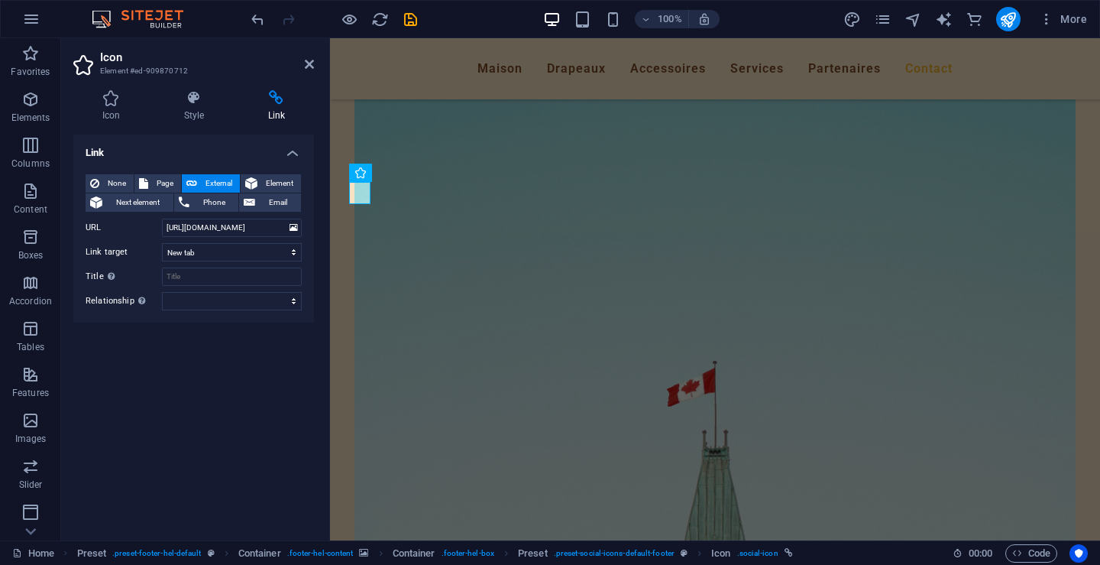
click at [280, 112] on h4 "Link" at bounding box center [276, 106] width 75 height 32
click at [221, 228] on input "[URL][DOMAIN_NAME]" at bounding box center [232, 228] width 140 height 18
click at [261, 281] on input "Title Additional link description, should not be the same as the link text. The…" at bounding box center [232, 276] width 140 height 18
click at [246, 277] on input "Collection Drapeaux du monde" at bounding box center [232, 276] width 140 height 18
type input "Collection Drapeaux du Monde"
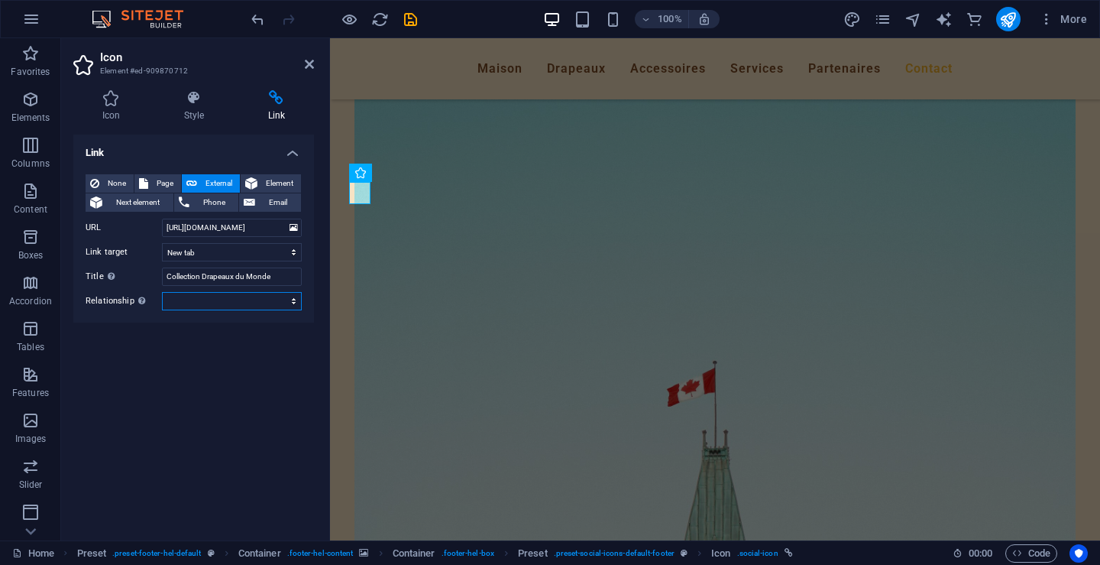
click at [272, 295] on select "alternate author bookmark external help license next nofollow noreferrer noopen…" at bounding box center [232, 301] width 140 height 18
select select "author"
click at [162, 292] on select "alternate author bookmark external help license next nofollow noreferrer noopen…" at bounding box center [232, 301] width 140 height 18
click at [215, 199] on span "Phone" at bounding box center [214, 202] width 40 height 18
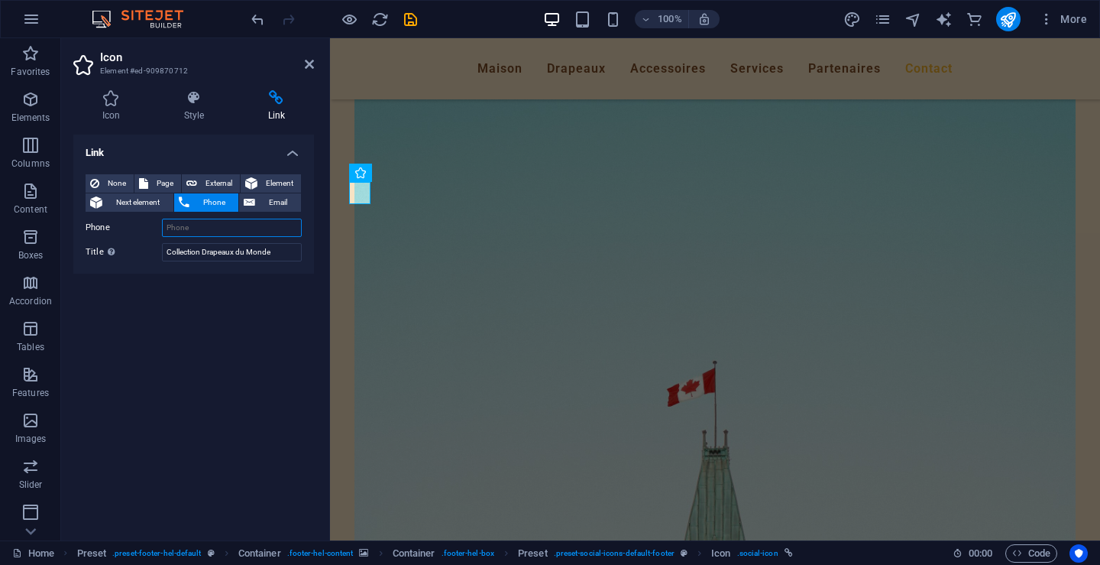
click at [219, 226] on input "Phone" at bounding box center [232, 228] width 140 height 18
type input "[PHONE_NUMBER]"
select select "xMidYMid"
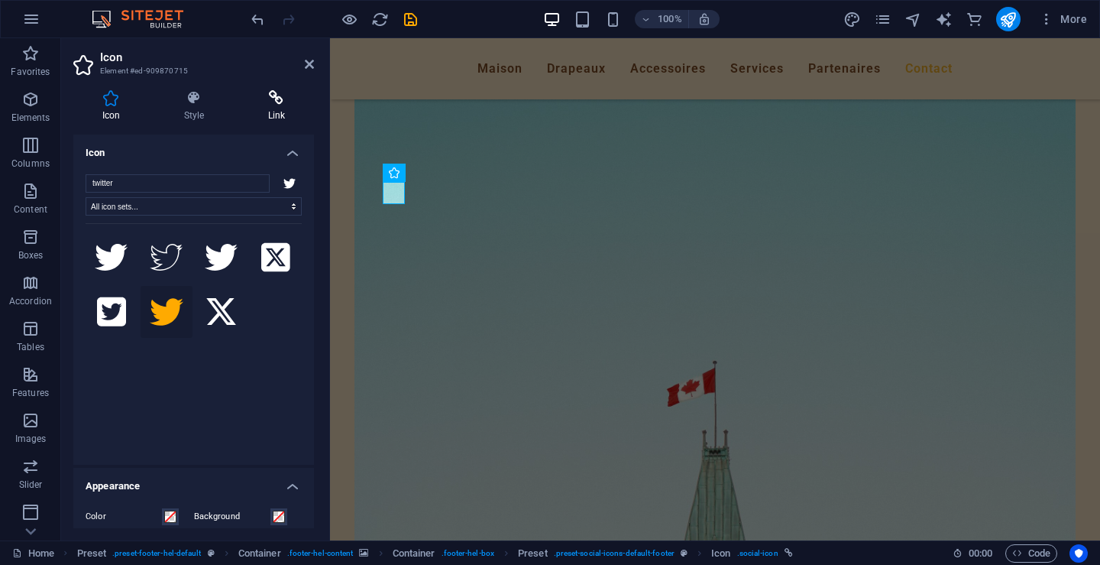
click at [278, 113] on h4 "Link" at bounding box center [276, 106] width 75 height 32
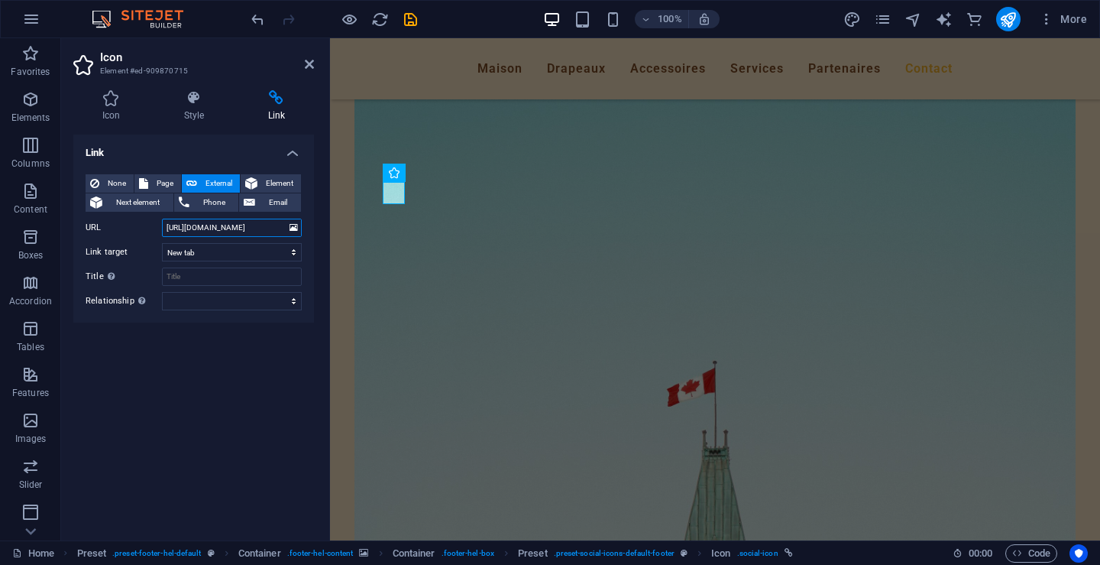
click at [232, 228] on input "[URL][DOMAIN_NAME]" at bounding box center [232, 228] width 140 height 18
click at [190, 228] on input "[URL][DOMAIN_NAME]" at bounding box center [232, 228] width 140 height 18
type input "[URL][DOMAIN_NAME]"
click at [270, 251] on select "New tab Same tab Overlay" at bounding box center [232, 252] width 140 height 18
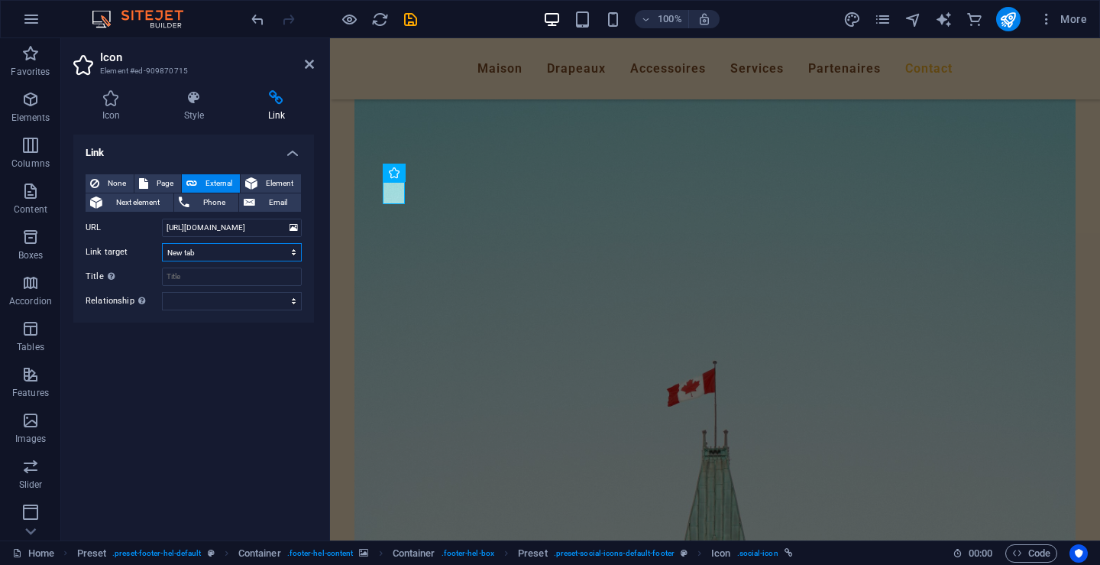
click at [270, 251] on select "New tab Same tab Overlay" at bounding box center [232, 252] width 140 height 18
click at [167, 343] on div "Link None Page External Element Next element Phone Email Page Home Subpage Lega…" at bounding box center [193, 331] width 241 height 394
click at [254, 276] on input "Title Additional link description, should not be the same as the link text. The…" at bounding box center [232, 276] width 140 height 18
type input "c"
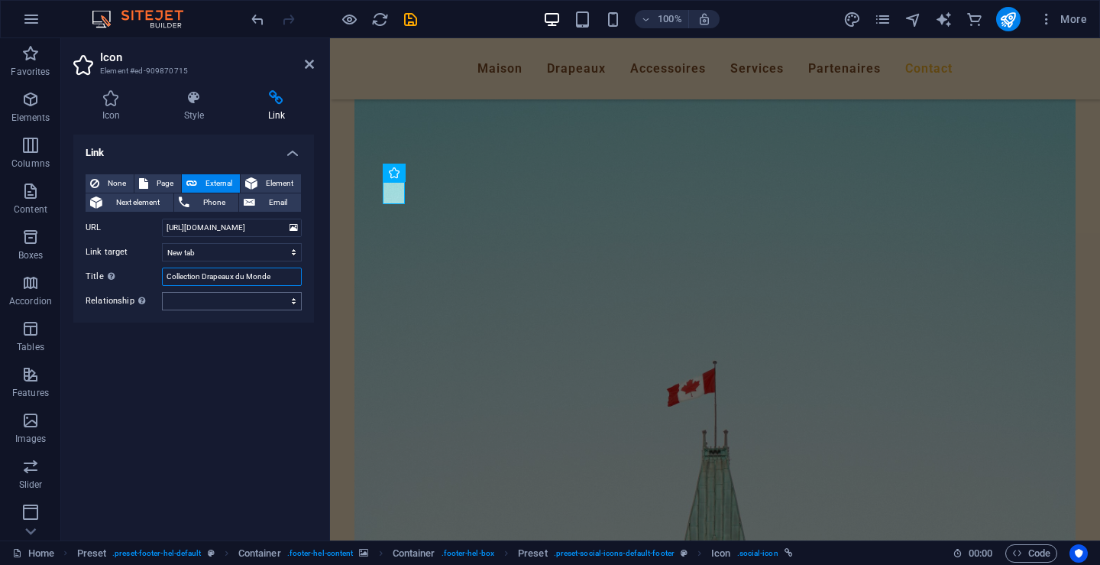
type input "Collection Drapeaux du Monde"
click at [293, 300] on select "alternate author bookmark external help license next nofollow noreferrer noopen…" at bounding box center [232, 301] width 140 height 18
select select "external"
click at [162, 292] on select "alternate author bookmark external help license next nofollow noreferrer noopen…" at bounding box center [232, 301] width 140 height 18
click at [280, 198] on span "Email" at bounding box center [278, 202] width 37 height 18
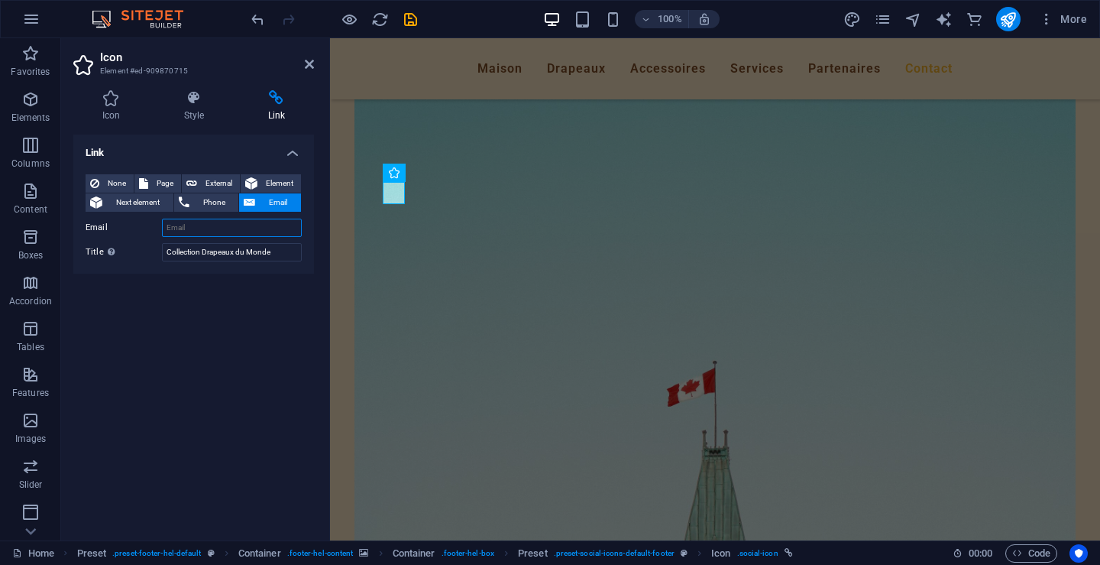
click at [234, 228] on input "Email" at bounding box center [232, 228] width 140 height 18
type input "[EMAIL_ADDRESS][DOMAIN_NAME]"
click at [224, 197] on span "Phone" at bounding box center [214, 202] width 40 height 18
click at [222, 225] on input "Phone" at bounding box center [232, 228] width 140 height 18
type input "[PHONE_NUMBER]"
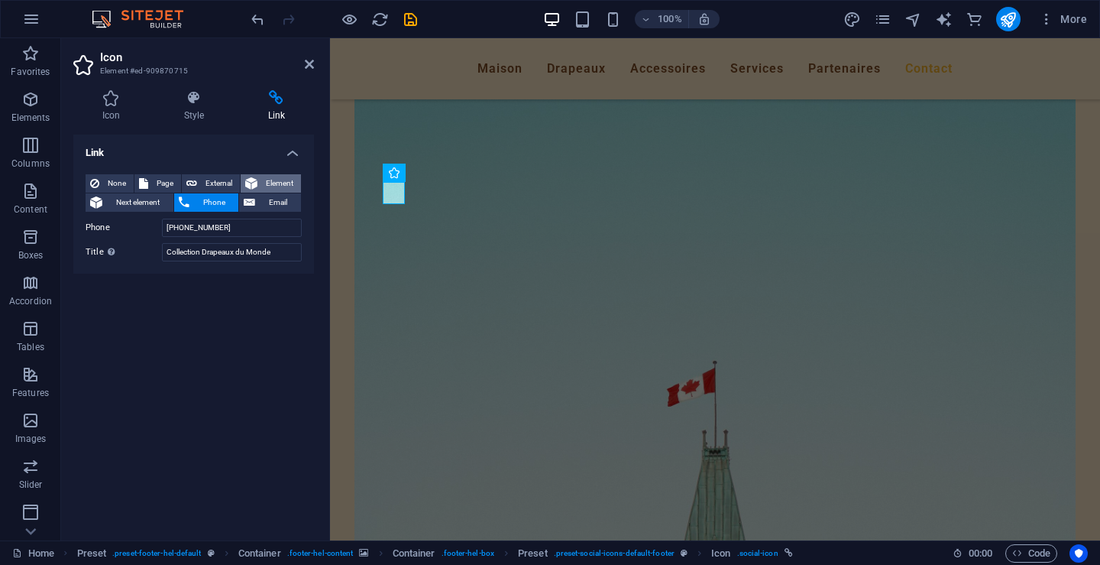
click at [283, 178] on span "Element" at bounding box center [279, 183] width 34 height 18
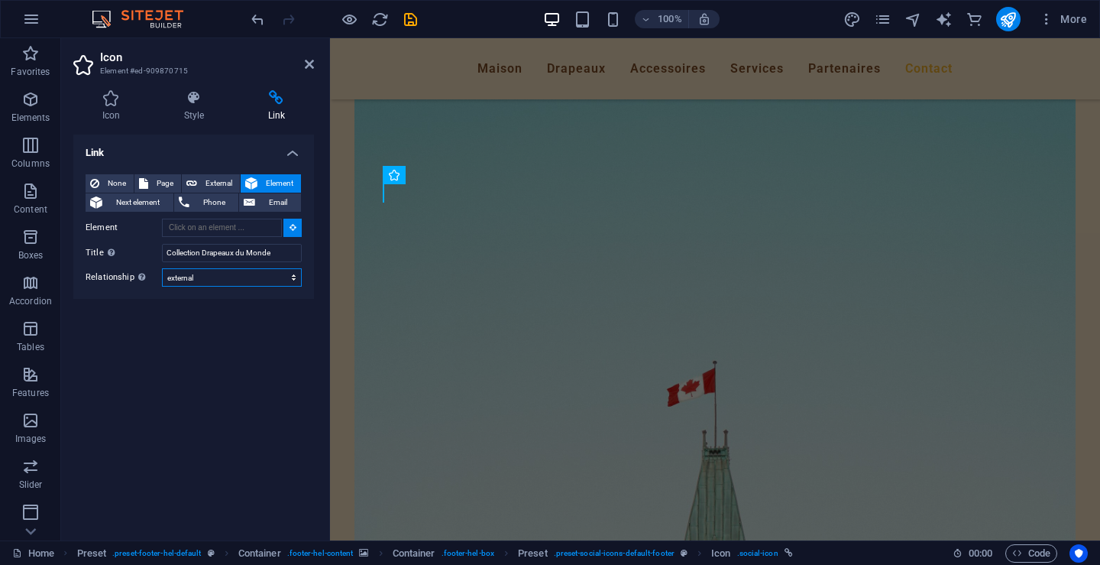
click at [294, 275] on select "alternate author bookmark external help license next nofollow noreferrer noopen…" at bounding box center [232, 277] width 140 height 18
click at [292, 275] on select "alternate author bookmark external help license next nofollow noreferrer noopen…" at bounding box center [232, 277] width 140 height 18
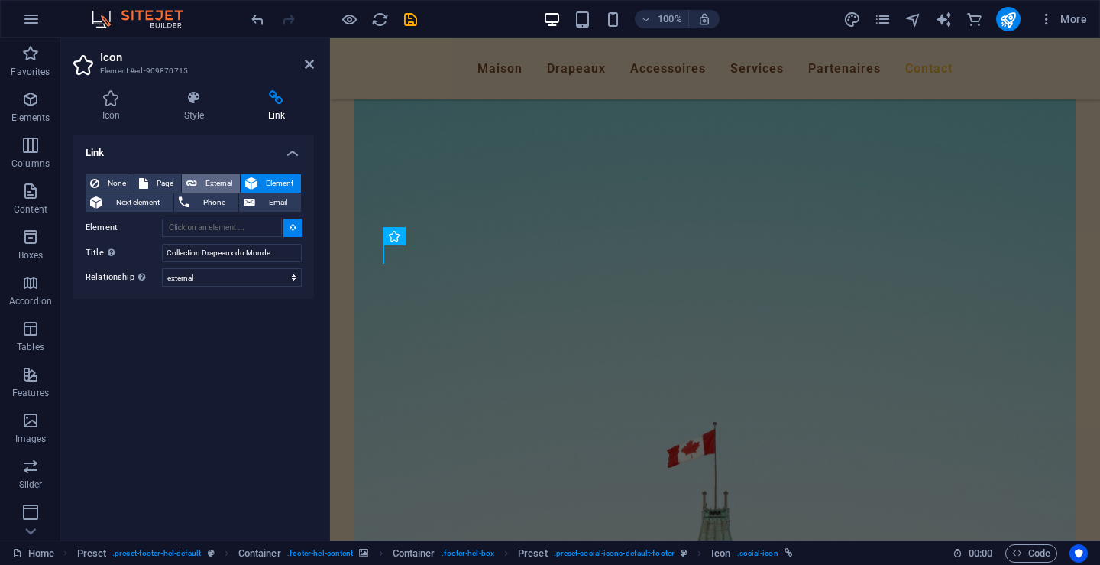
click at [220, 180] on span "External" at bounding box center [219, 183] width 34 height 18
select select "blank"
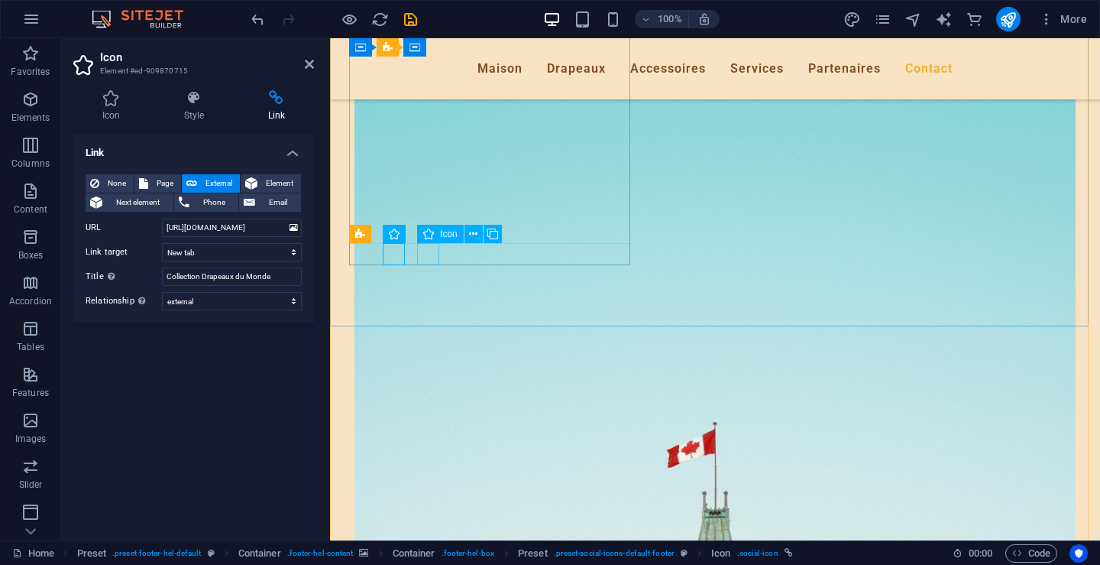
select select "xMidYMid"
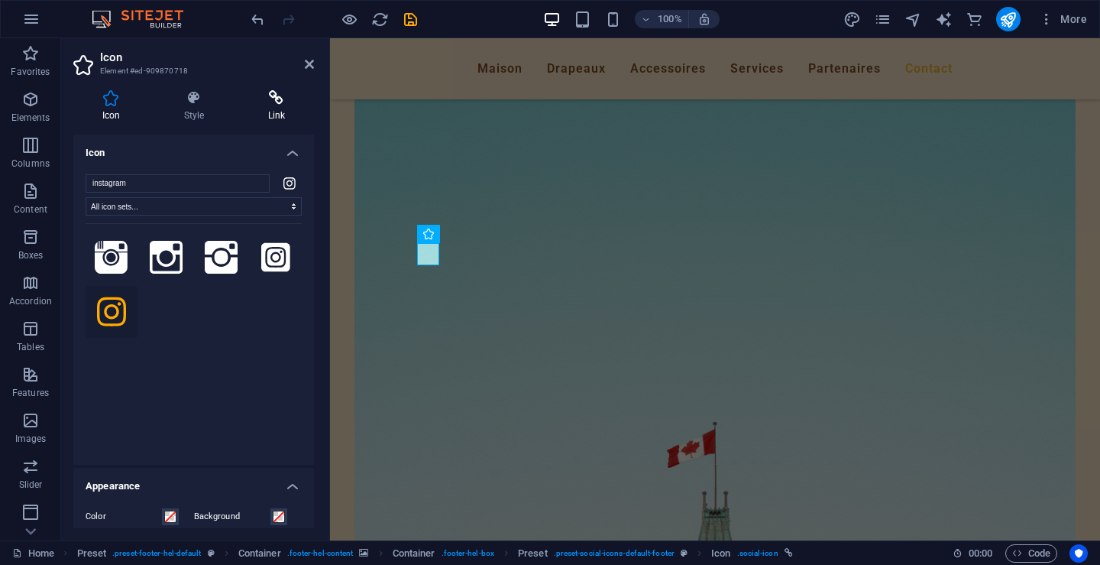
click at [279, 113] on h4 "Link" at bounding box center [276, 106] width 75 height 32
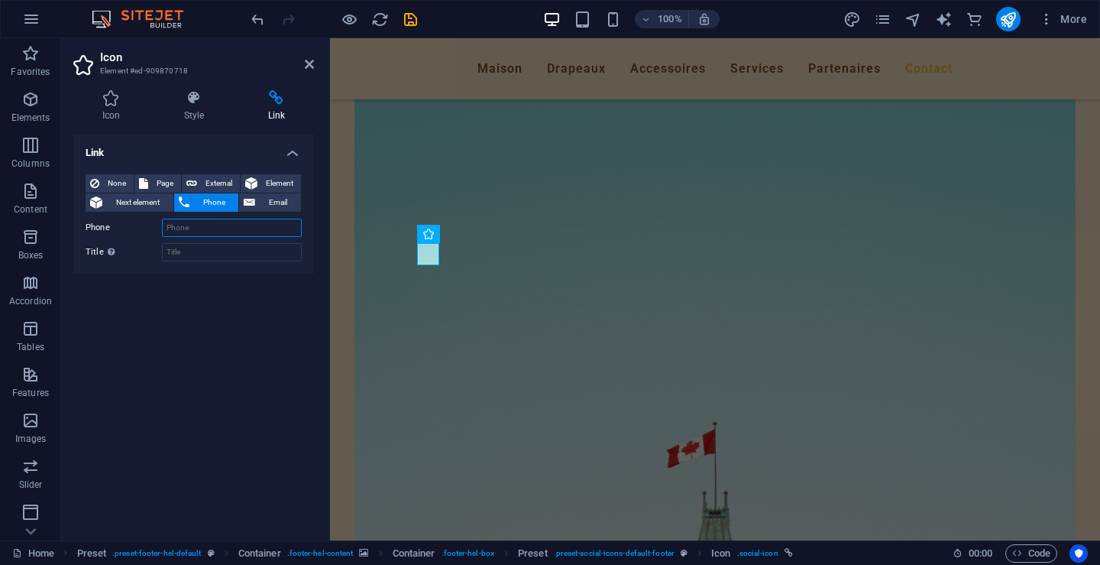
click at [211, 230] on input "Phone" at bounding box center [232, 228] width 140 height 18
type input "1450433-8129"
click at [223, 254] on input "Title Additional link description, should not be the same as the link text. The…" at bounding box center [232, 252] width 140 height 18
drag, startPoint x: 278, startPoint y: 258, endPoint x: 153, endPoint y: 274, distance: 126.3
click at [153, 274] on div "Link None Page External Element Next element Phone Email Page Home Subpage Lega…" at bounding box center [193, 331] width 241 height 394
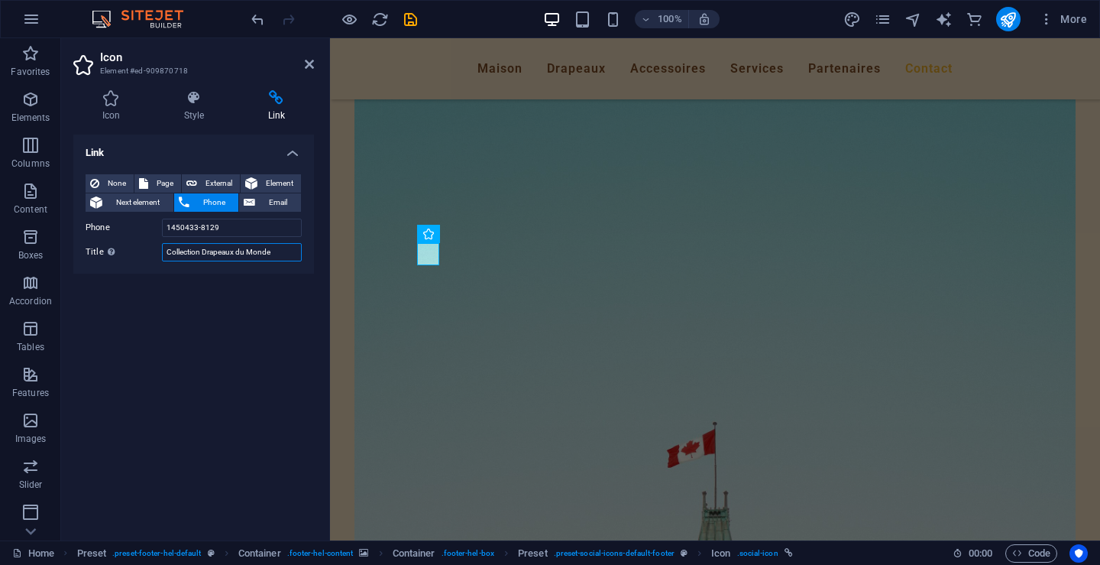
type input "Collection Drapeaux du Monde"
click at [244, 283] on div "Link None Page External Element Next element Phone Email Page Home Subpage Lega…" at bounding box center [193, 331] width 241 height 394
click at [281, 202] on span "Email" at bounding box center [278, 202] width 37 height 18
click at [209, 230] on input "Email" at bounding box center [232, 228] width 140 height 18
type input "[EMAIL_ADDRESS][DOMAIN_NAME]"
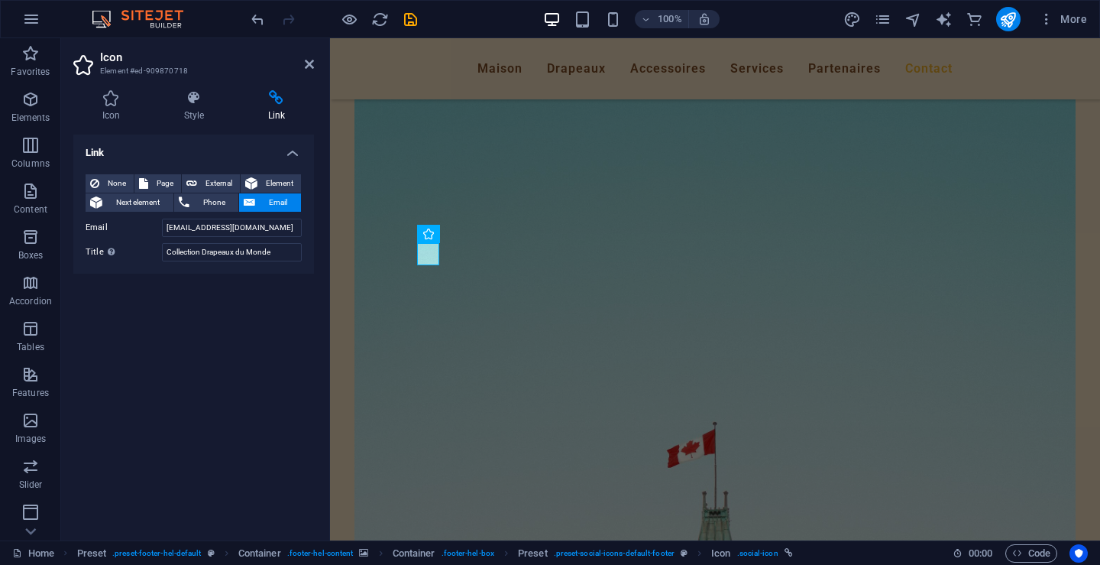
click at [216, 300] on div "Link None Page External Element Next element Phone Email Page Home Subpage Lega…" at bounding box center [193, 331] width 241 height 394
click at [164, 177] on span "Page" at bounding box center [165, 183] width 24 height 18
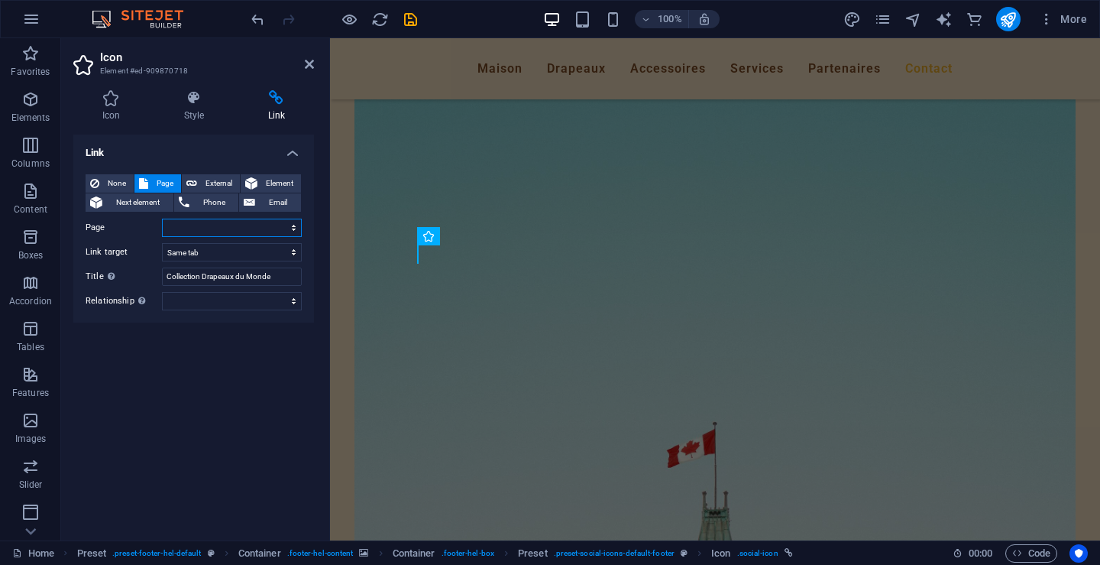
click at [296, 227] on select "Home Subpage Legal Notice Privacy Condition d&#39;utilisation Home Subpage Lega…" at bounding box center [232, 228] width 140 height 18
select select "0"
click at [162, 219] on select "Home Subpage Legal Notice Privacy Condition d&#39;utilisation Home Subpage Lega…" at bounding box center [232, 228] width 140 height 18
click at [294, 301] on select "alternate author bookmark external help license next nofollow noreferrer noopen…" at bounding box center [232, 301] width 140 height 18
select select "bookmark"
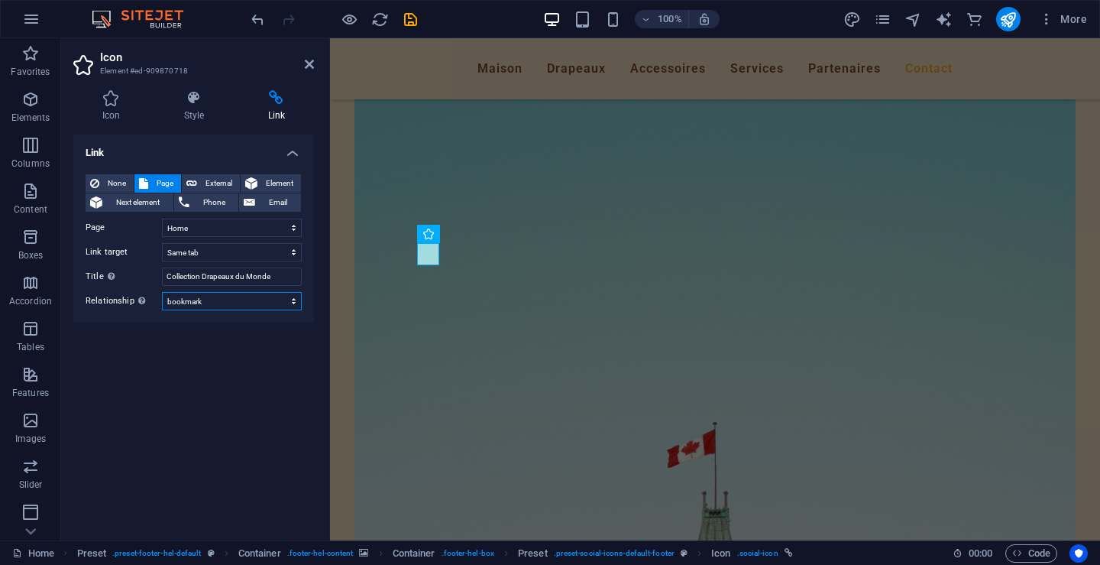
click at [162, 292] on select "alternate author bookmark external help license next nofollow noreferrer noopen…" at bounding box center [232, 301] width 140 height 18
click at [280, 180] on span "Element" at bounding box center [279, 183] width 34 height 18
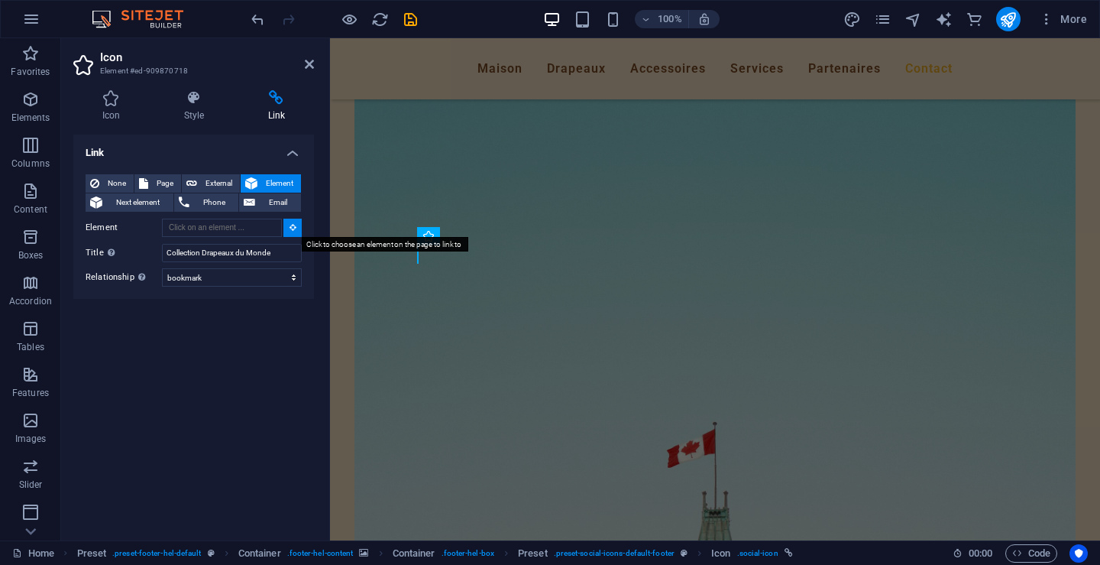
click at [295, 228] on icon at bounding box center [293, 227] width 7 height 8
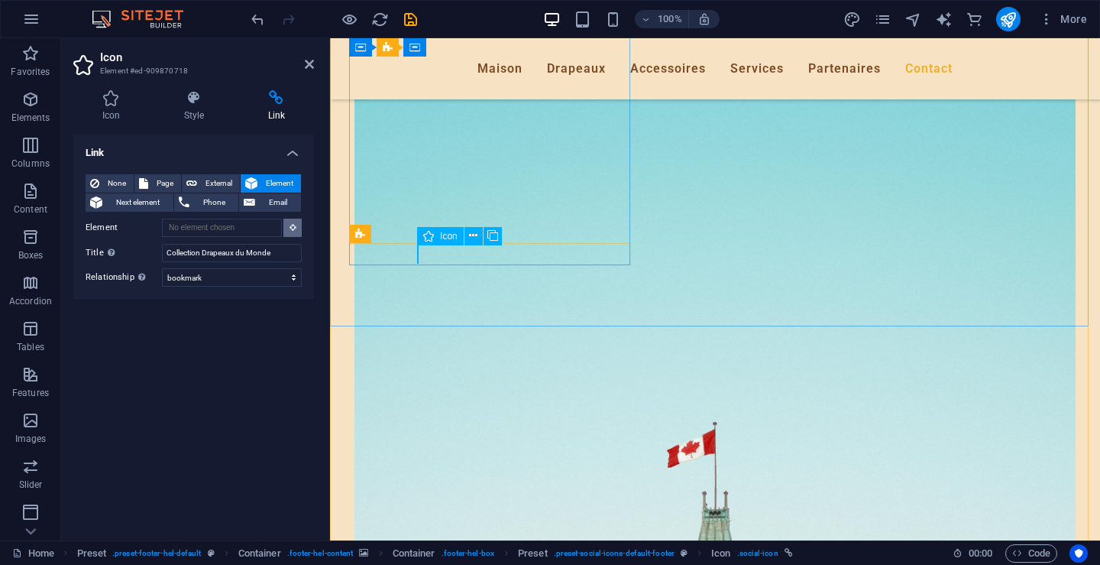
click at [430, 236] on icon at bounding box center [428, 236] width 11 height 18
click at [290, 224] on icon at bounding box center [293, 227] width 7 height 8
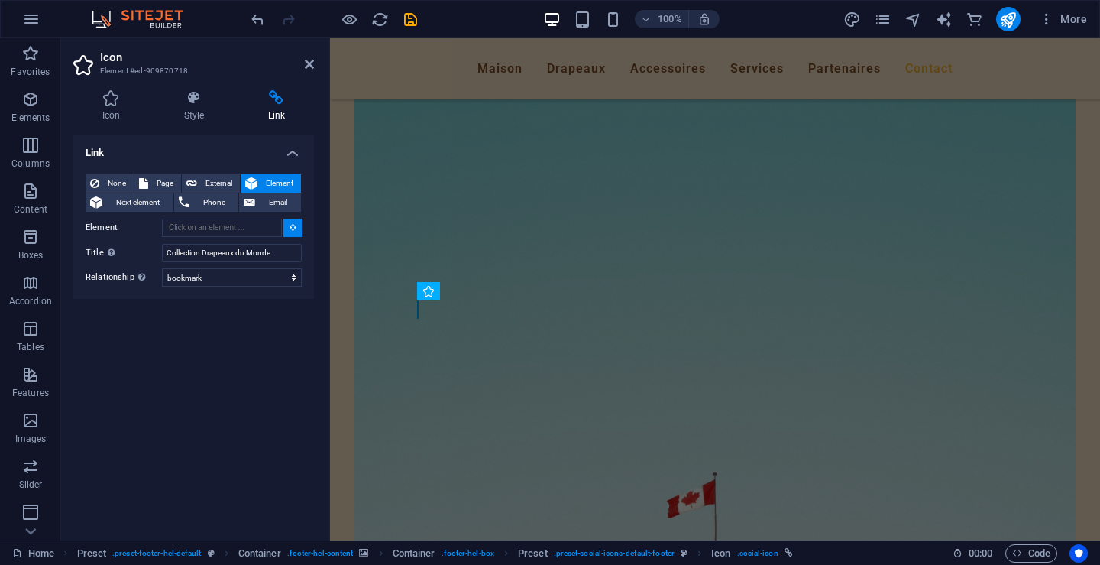
scroll to position [7725, 0]
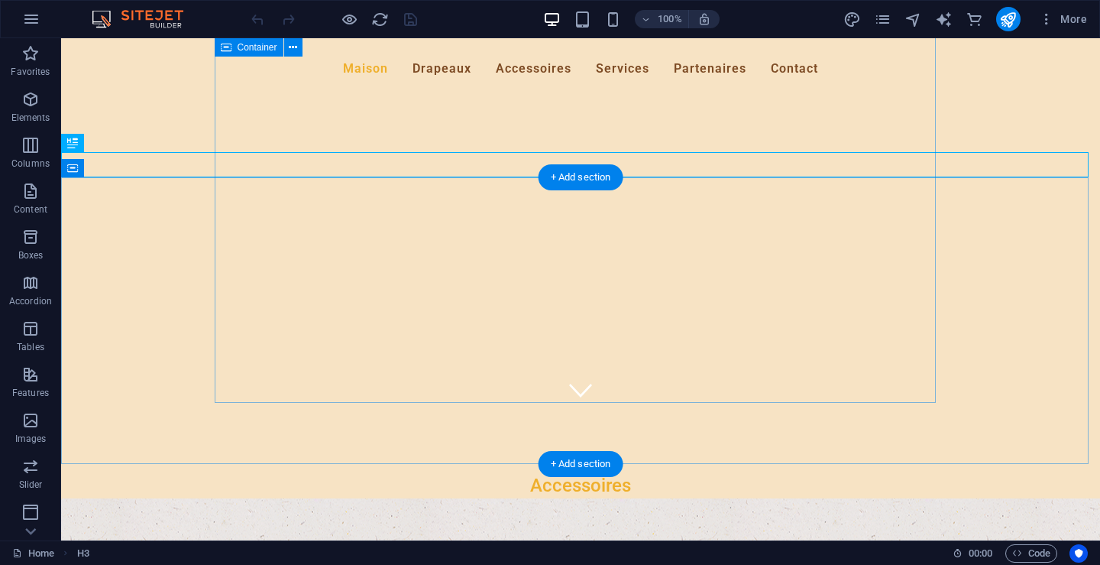
scroll to position [229, 0]
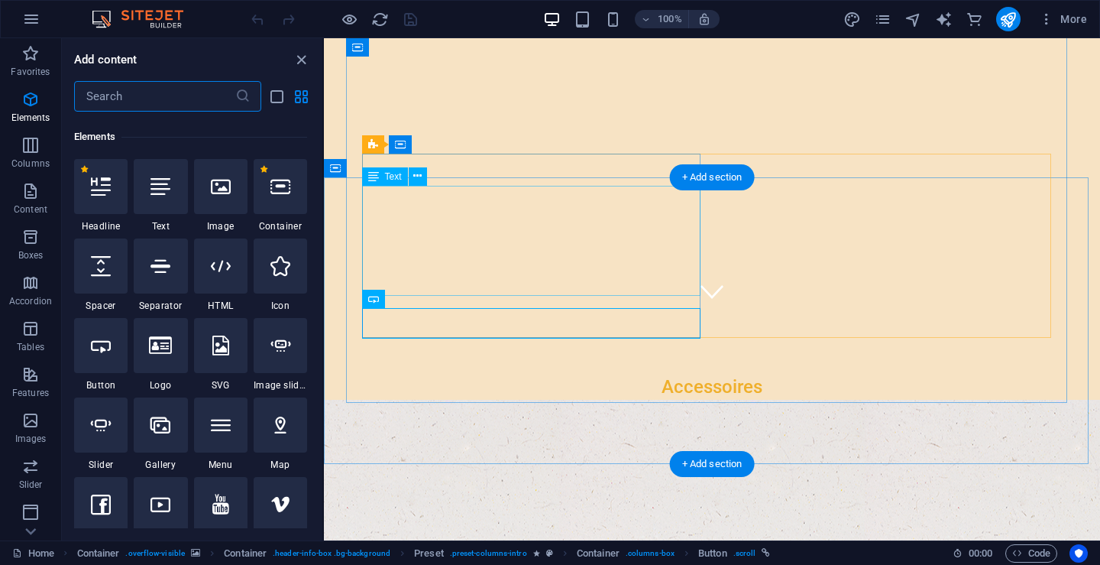
scroll to position [163, 0]
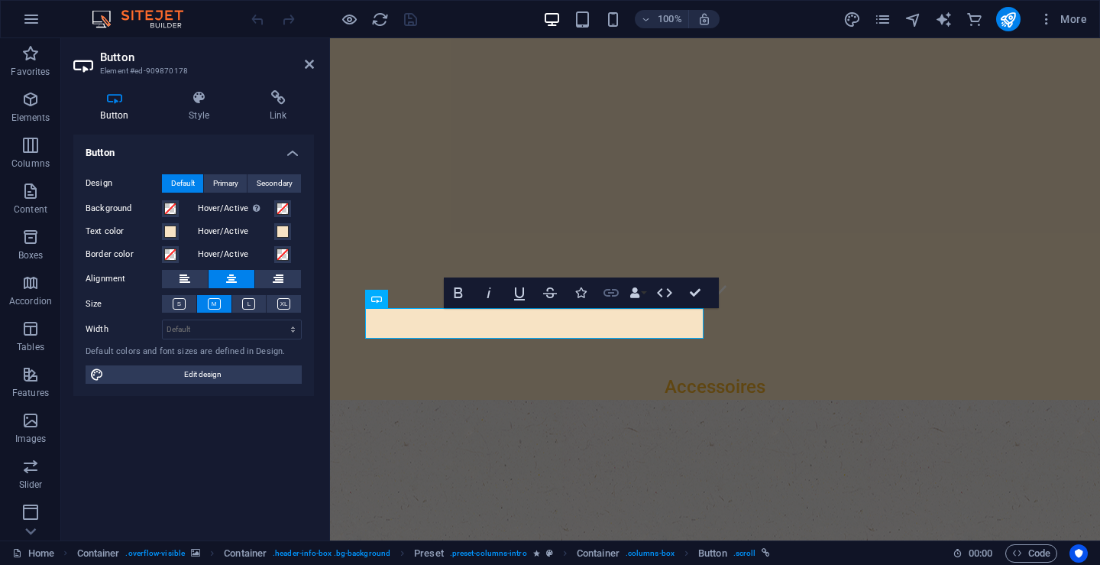
click at [612, 292] on icon "button" at bounding box center [611, 293] width 15 height 8
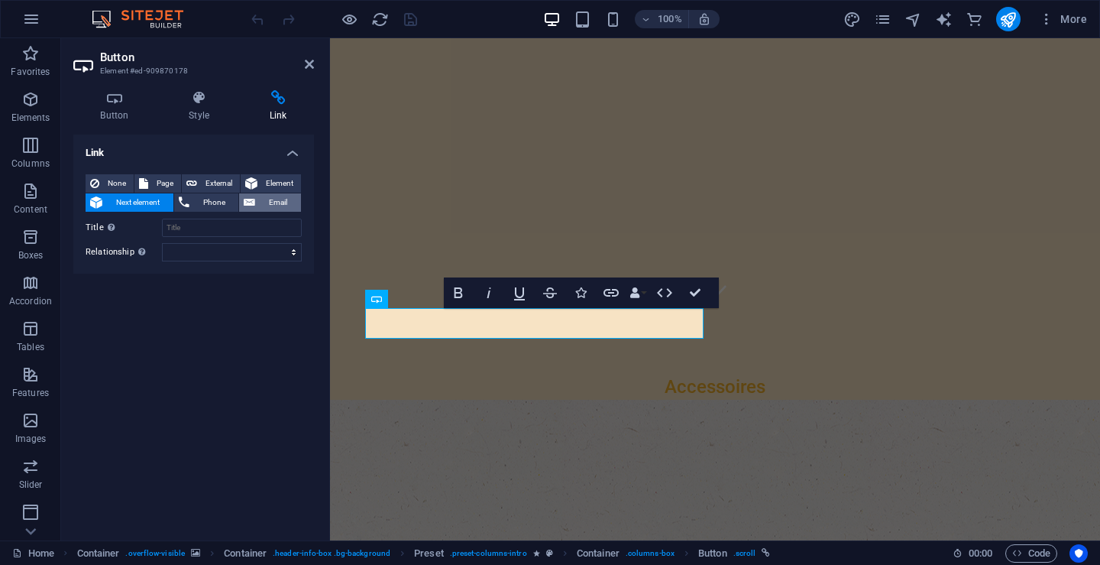
click at [283, 200] on span "Email" at bounding box center [278, 202] width 37 height 18
click at [206, 228] on input "Email" at bounding box center [232, 228] width 140 height 18
type input "[EMAIL_ADDRESS][DOMAIN_NAME]"
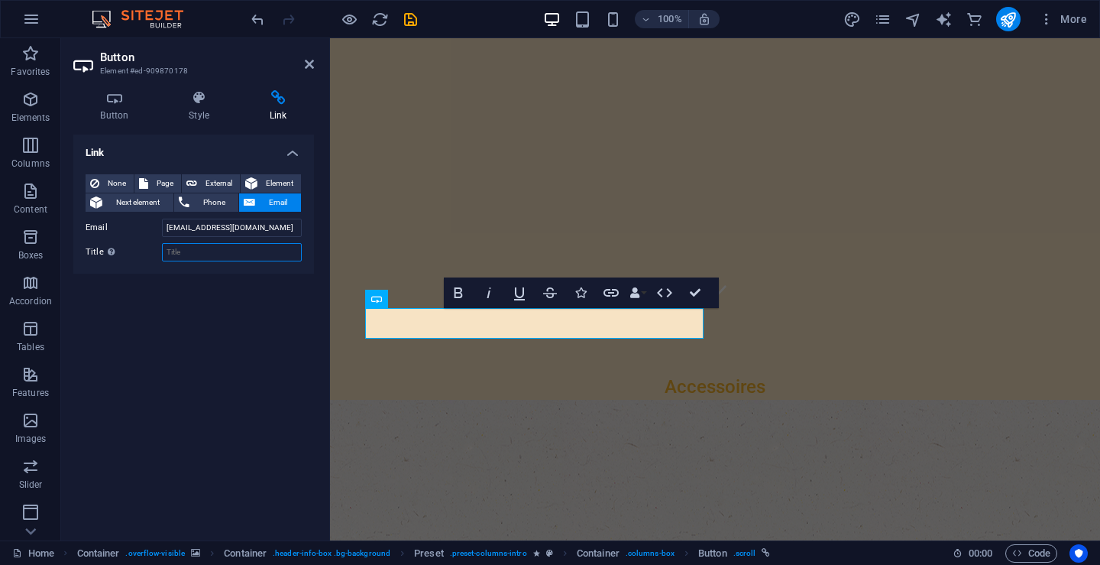
click at [206, 259] on input "Title Additional link description, should not be the same as the link text. The…" at bounding box center [232, 252] width 140 height 18
type input "General form"
click at [217, 202] on span "Phone" at bounding box center [214, 202] width 40 height 18
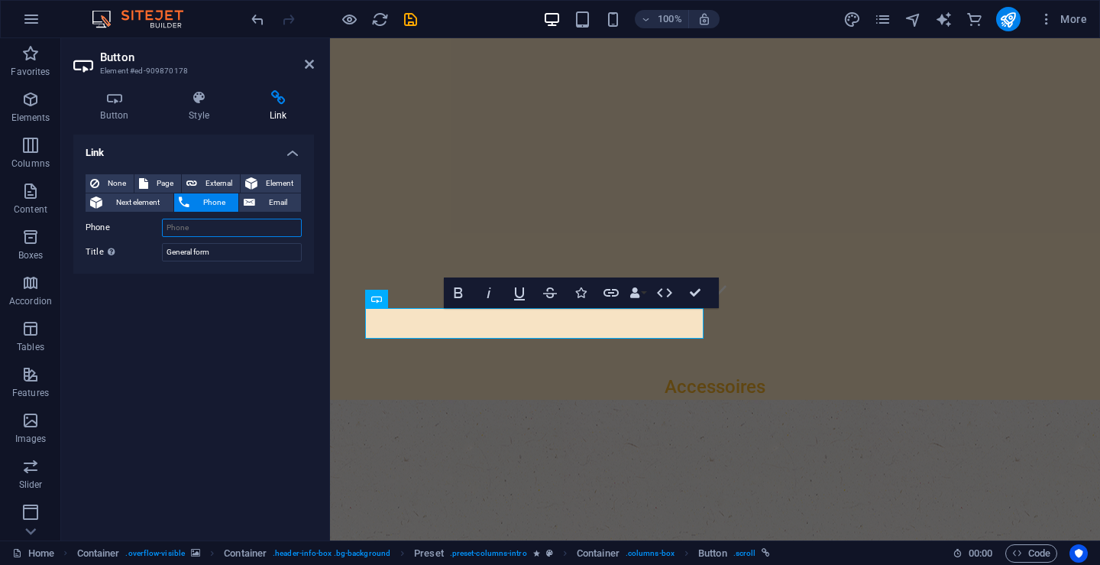
click at [217, 235] on input "Phone" at bounding box center [232, 228] width 140 height 18
click at [217, 232] on input "Phone" at bounding box center [232, 228] width 140 height 18
click at [183, 228] on input "1450433-8129" at bounding box center [232, 228] width 140 height 18
click at [169, 227] on input "1450 433-8129" at bounding box center [232, 228] width 140 height 18
type input "1 450 433-8129"
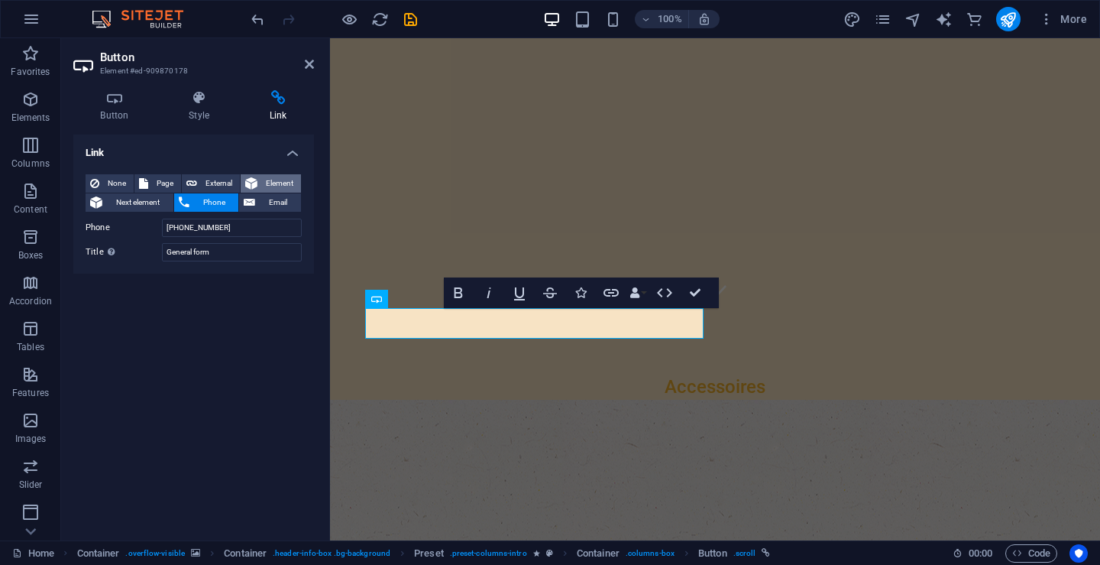
click at [280, 180] on span "Element" at bounding box center [279, 183] width 34 height 18
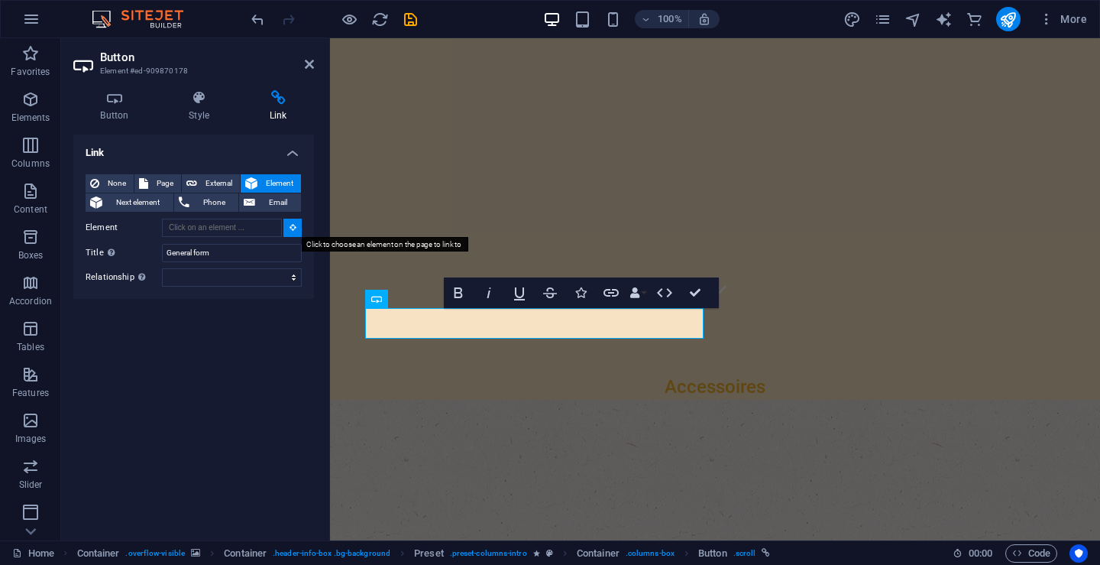
click at [293, 228] on icon at bounding box center [293, 227] width 7 height 8
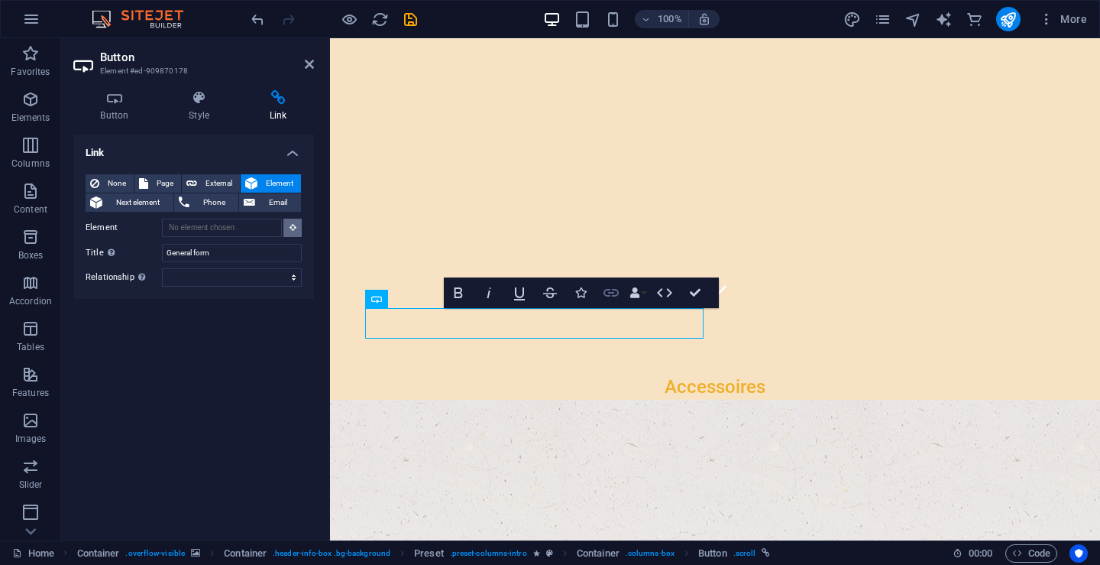
click at [611, 291] on icon "button" at bounding box center [611, 292] width 18 height 18
click at [196, 228] on input "Element" at bounding box center [222, 228] width 120 height 18
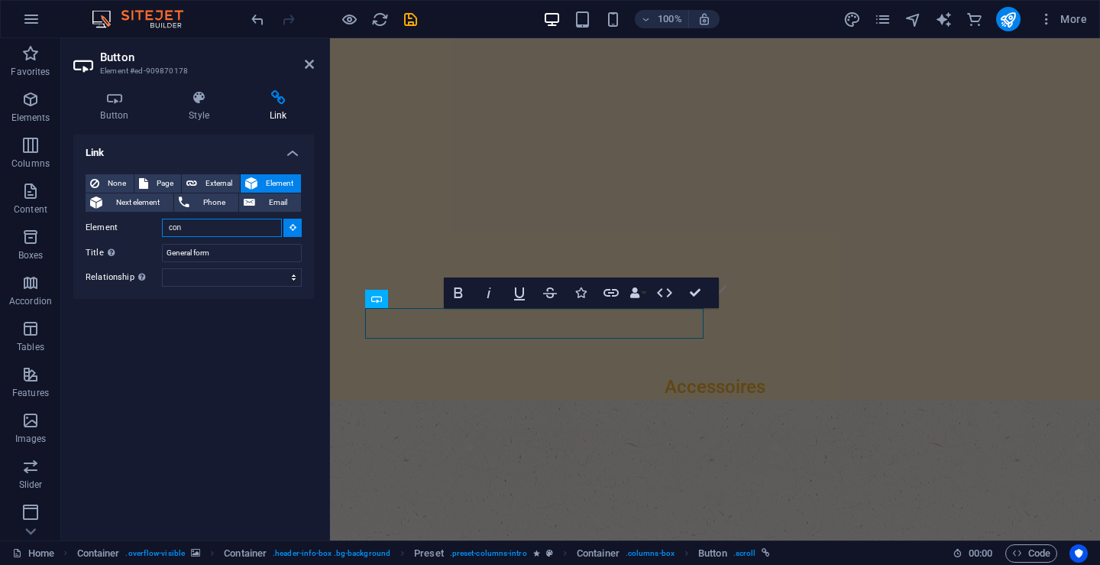
type input "con"
click at [295, 223] on icon at bounding box center [293, 227] width 7 height 8
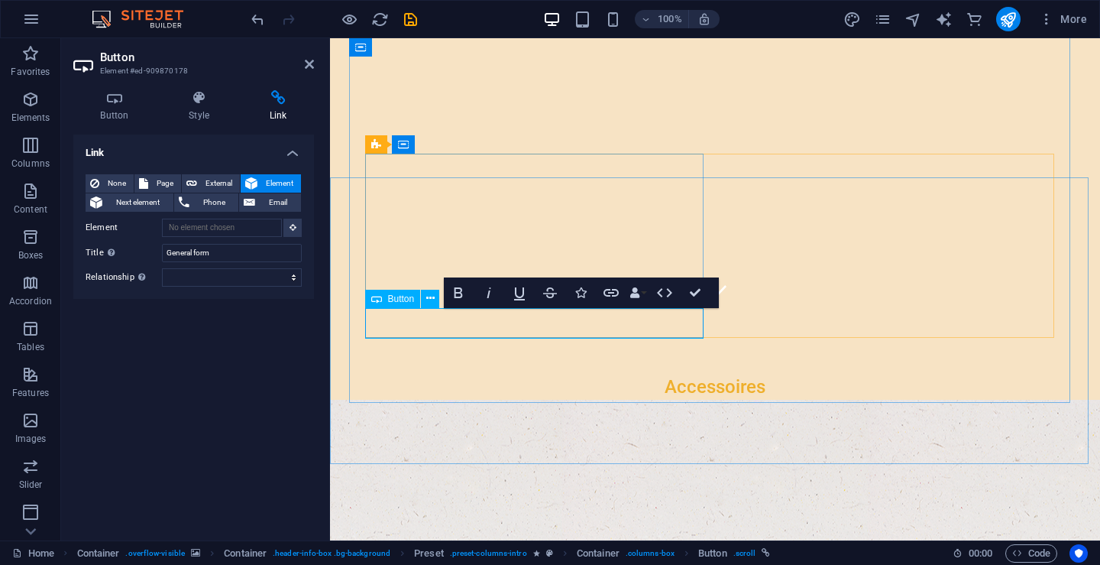
click at [35, 118] on p "Elements" at bounding box center [30, 118] width 39 height 12
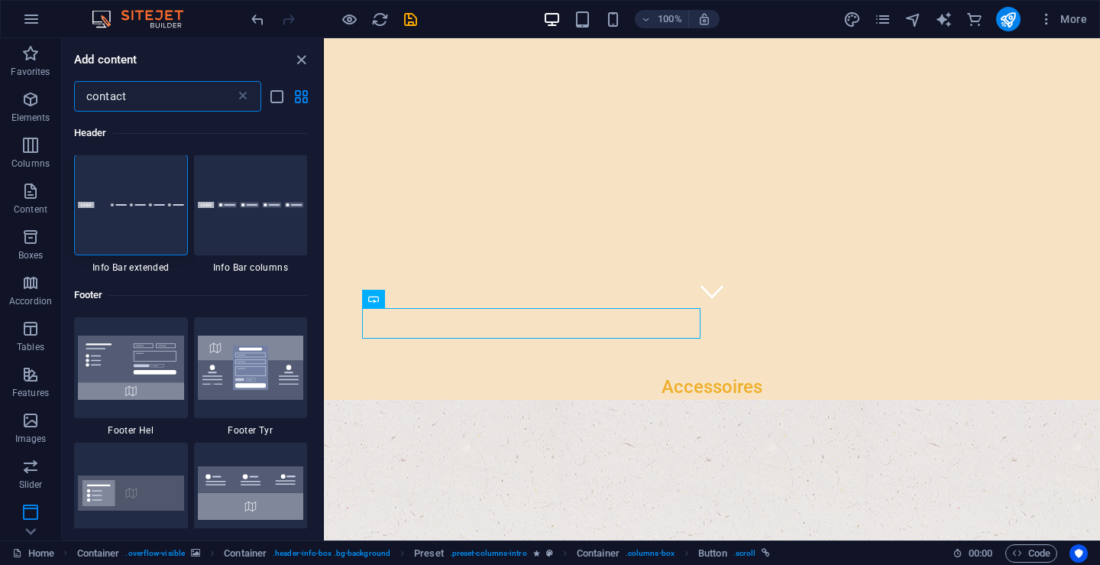
scroll to position [0, 0]
type input "contact"
click at [129, 212] on div at bounding box center [131, 205] width 114 height 101
click at [324, 212] on div "H3 Info Bar Container Text Container Container Icon Menu Bar Menu Banner Contai…" at bounding box center [712, 289] width 776 height 502
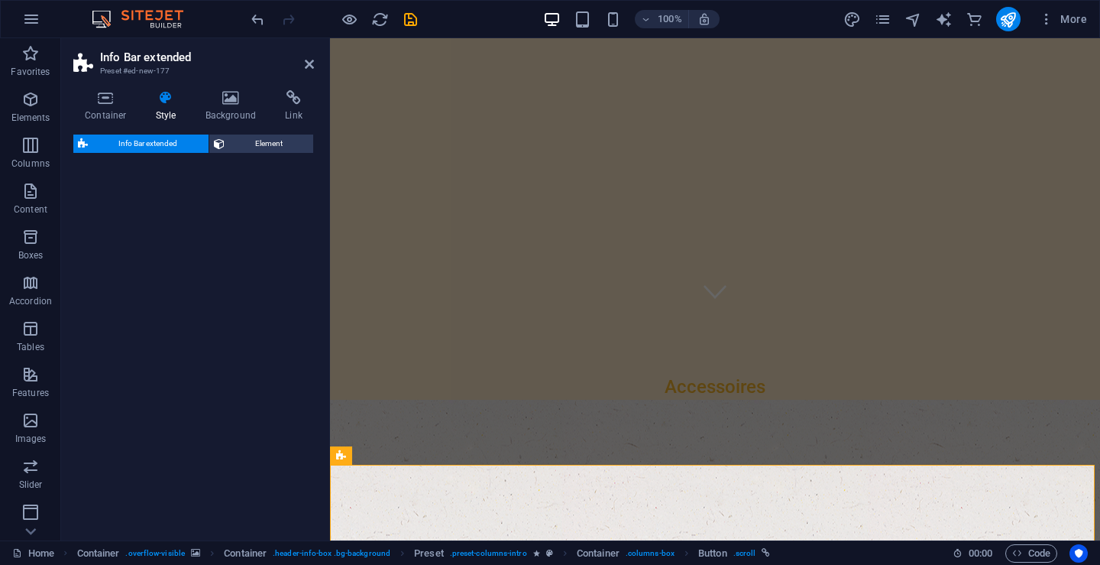
select select "rem"
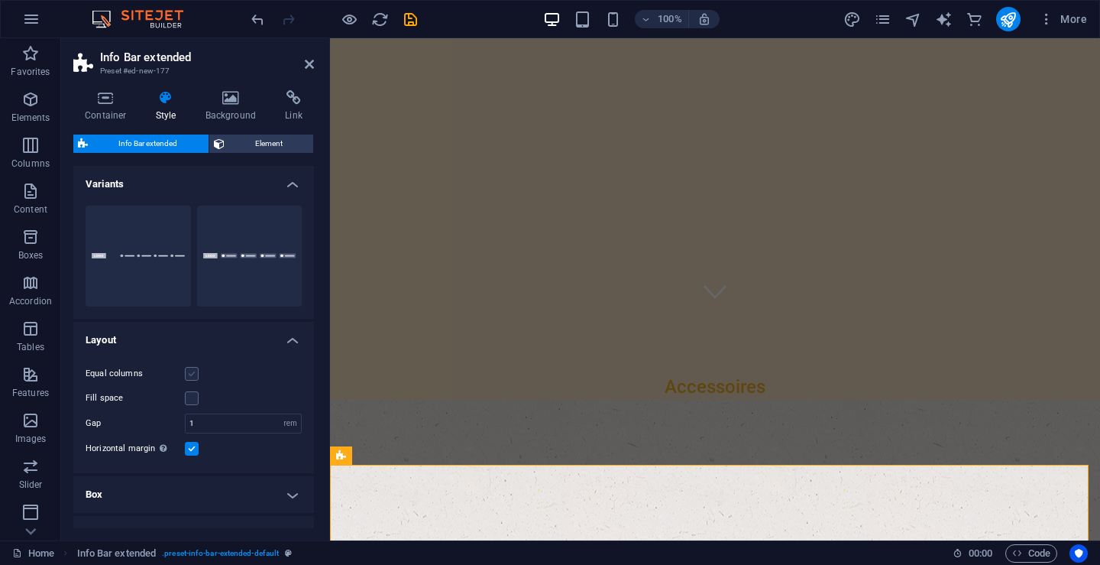
click at [193, 375] on label at bounding box center [192, 374] width 14 height 14
click at [0, 0] on input "Equal columns" at bounding box center [0, 0] width 0 height 0
click at [193, 375] on label at bounding box center [192, 374] width 14 height 14
click at [0, 0] on input "Equal columns" at bounding box center [0, 0] width 0 height 0
click at [193, 374] on label at bounding box center [192, 374] width 14 height 14
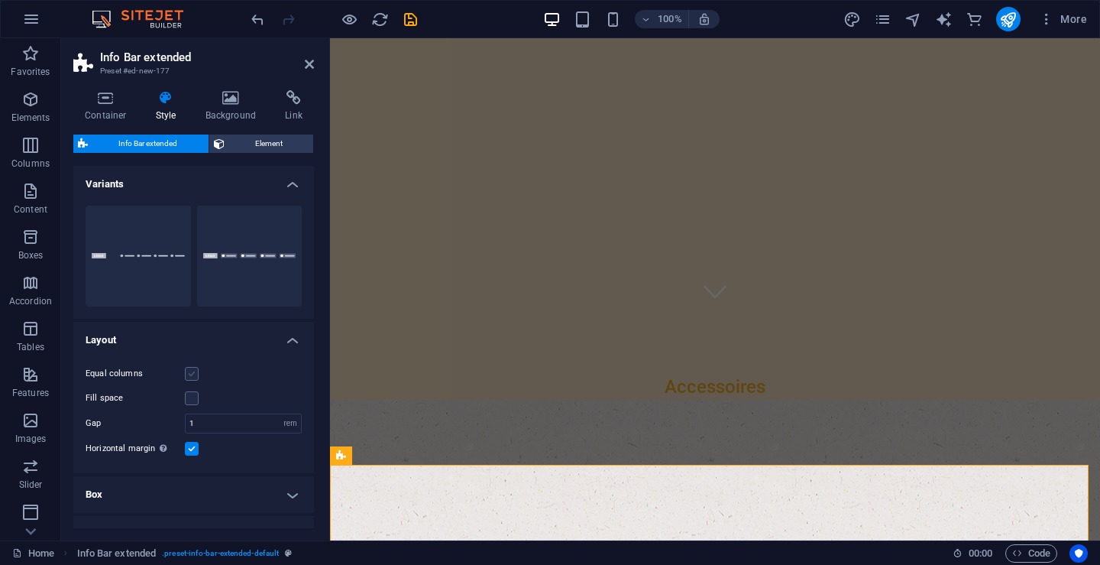
click at [0, 0] on input "Equal columns" at bounding box center [0, 0] width 0 height 0
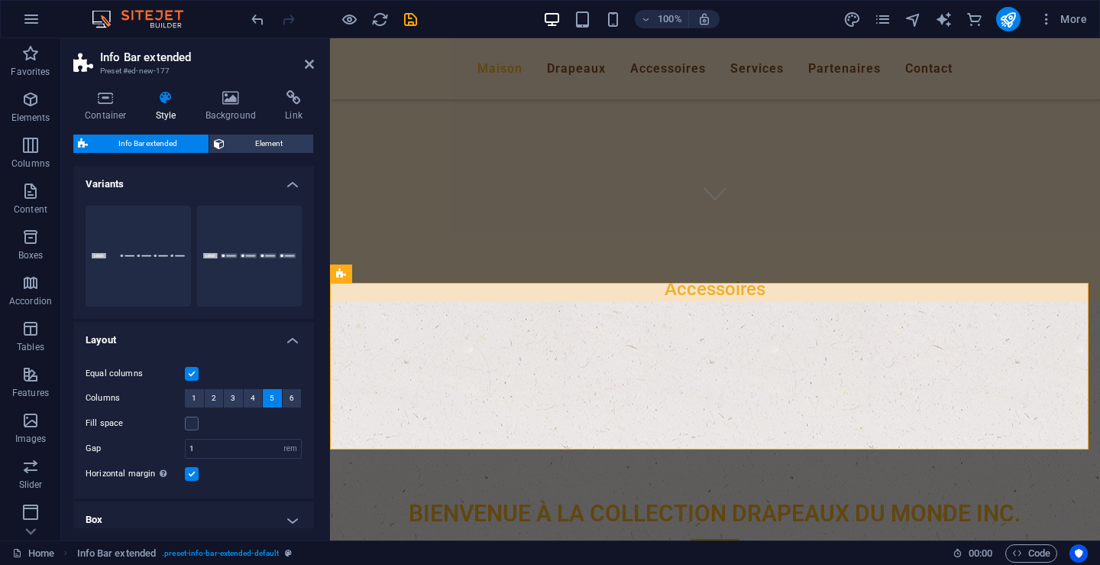
scroll to position [382, 0]
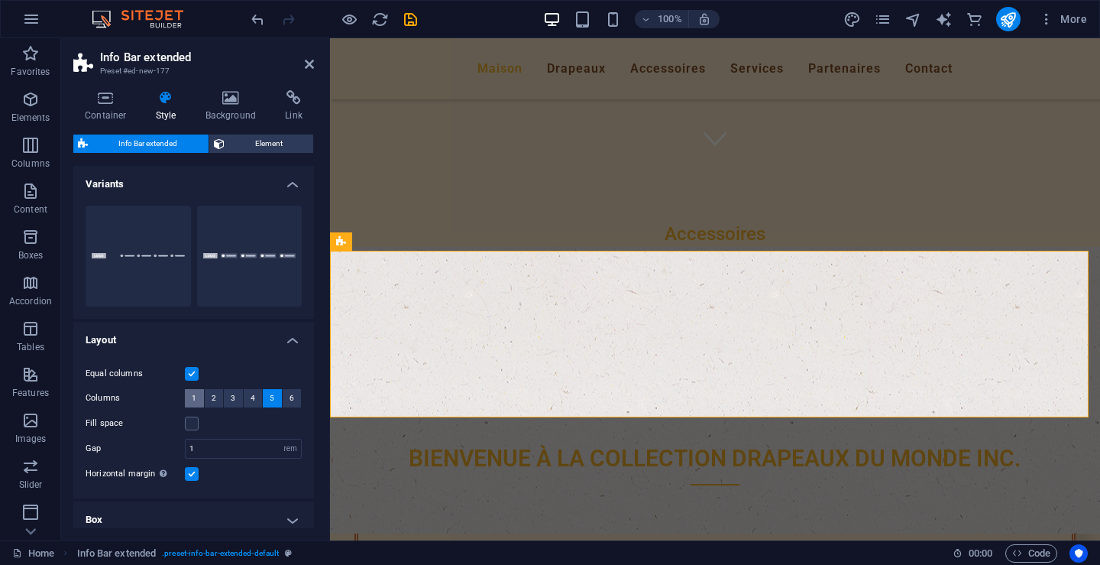
click at [193, 400] on span "1" at bounding box center [194, 398] width 5 height 18
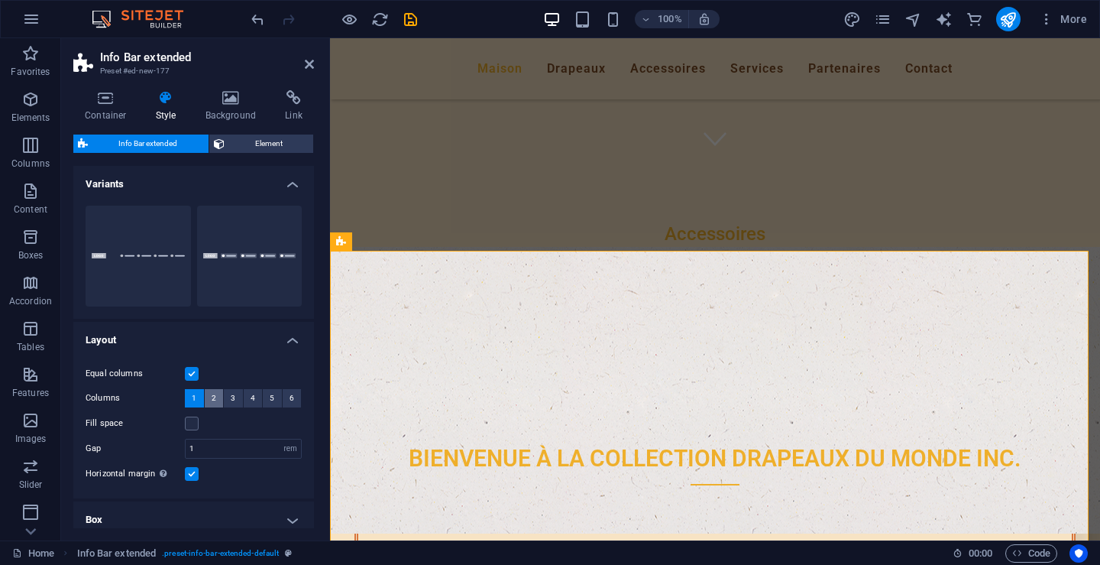
click at [212, 394] on span "2" at bounding box center [214, 398] width 5 height 18
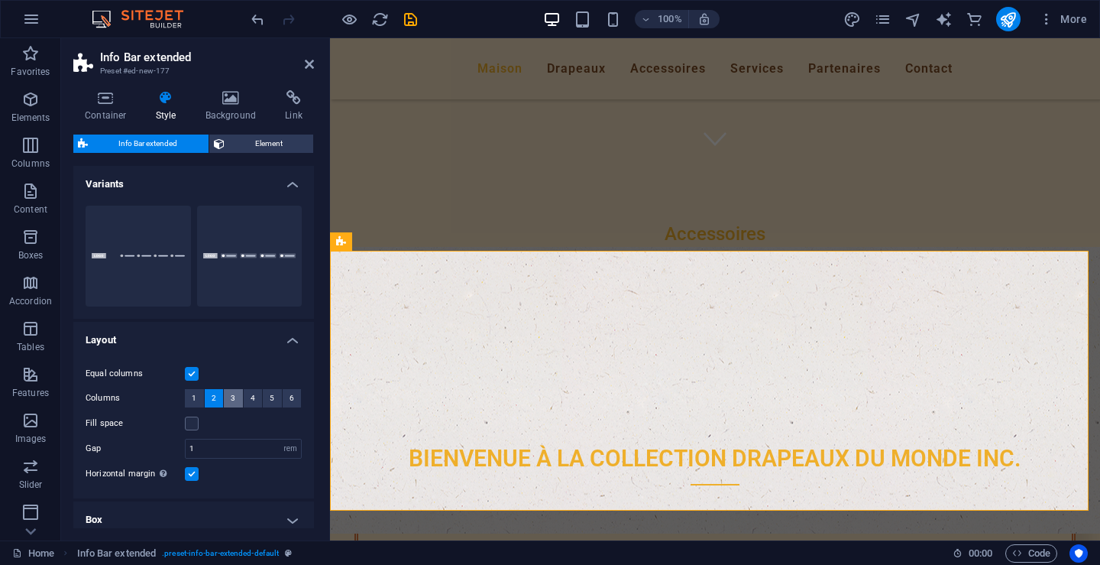
click at [231, 397] on span "3" at bounding box center [233, 398] width 5 height 18
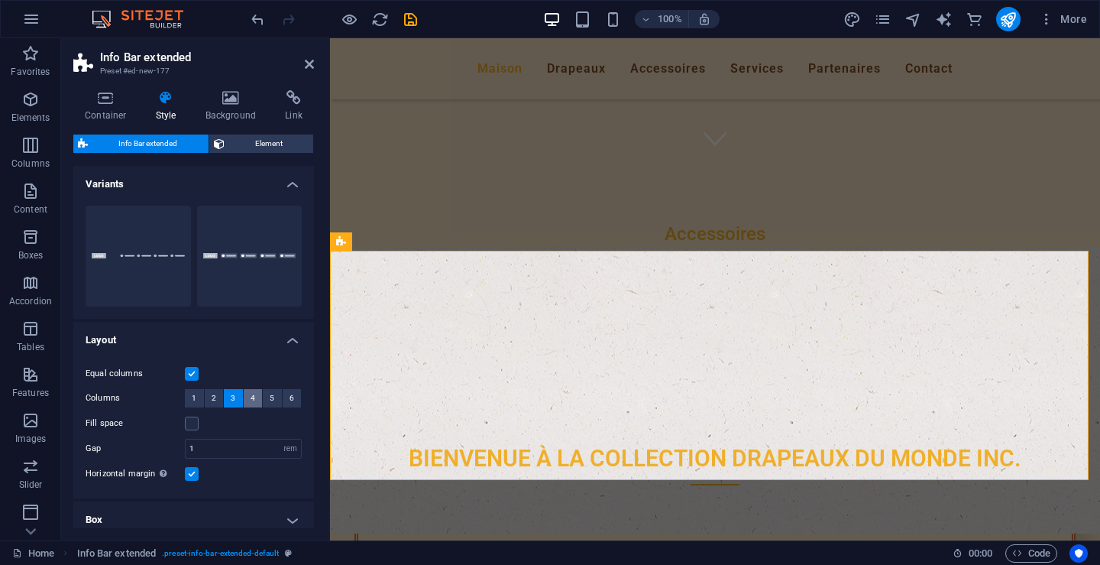
click at [251, 401] on span "4" at bounding box center [253, 398] width 5 height 18
click at [272, 397] on span "5" at bounding box center [272, 398] width 5 height 18
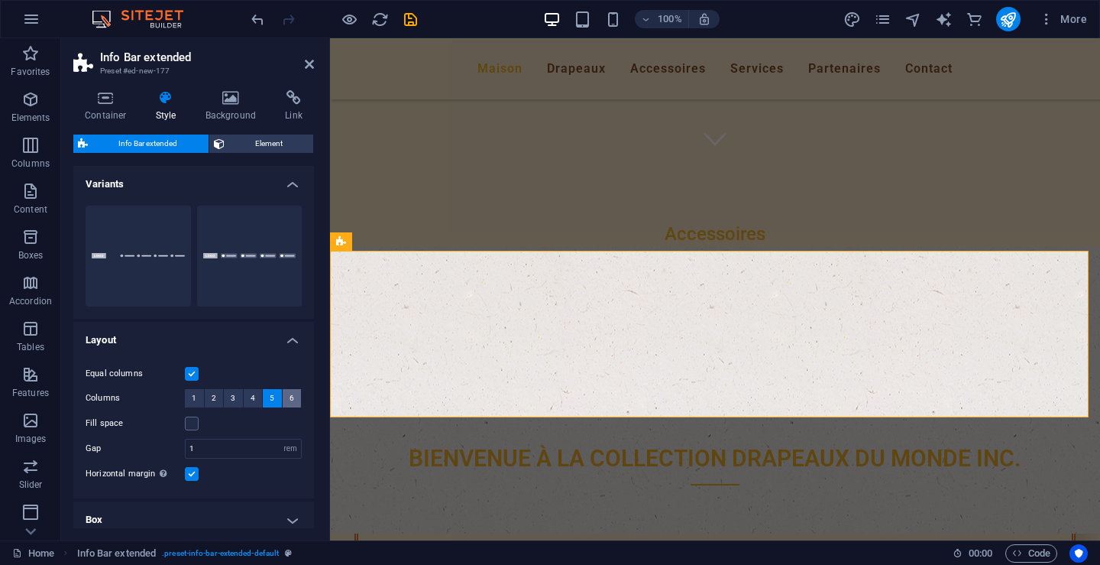
click at [290, 399] on span "6" at bounding box center [292, 398] width 5 height 18
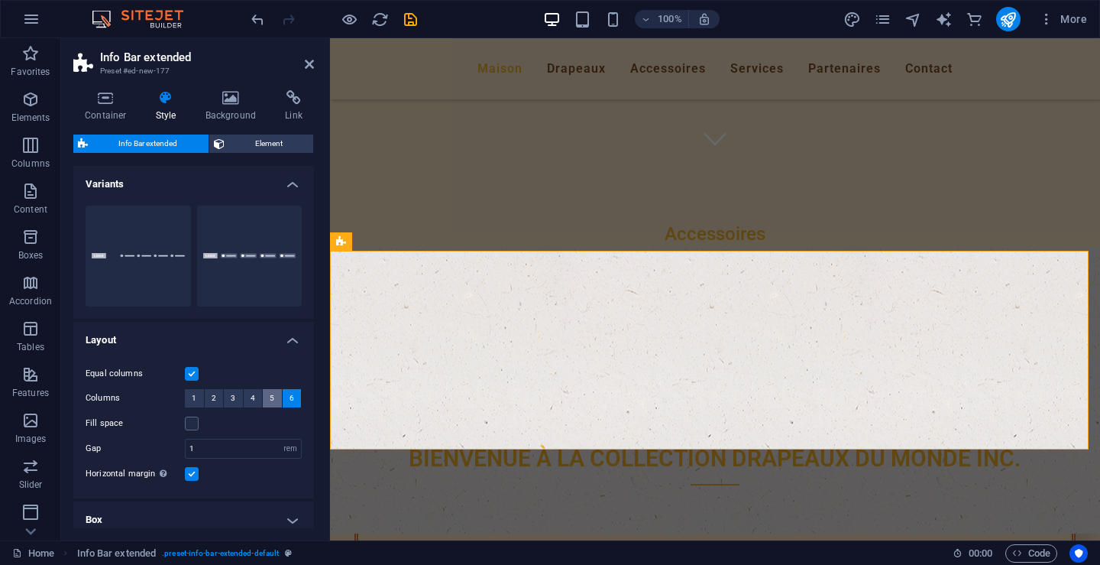
click at [271, 397] on span "5" at bounding box center [272, 398] width 5 height 18
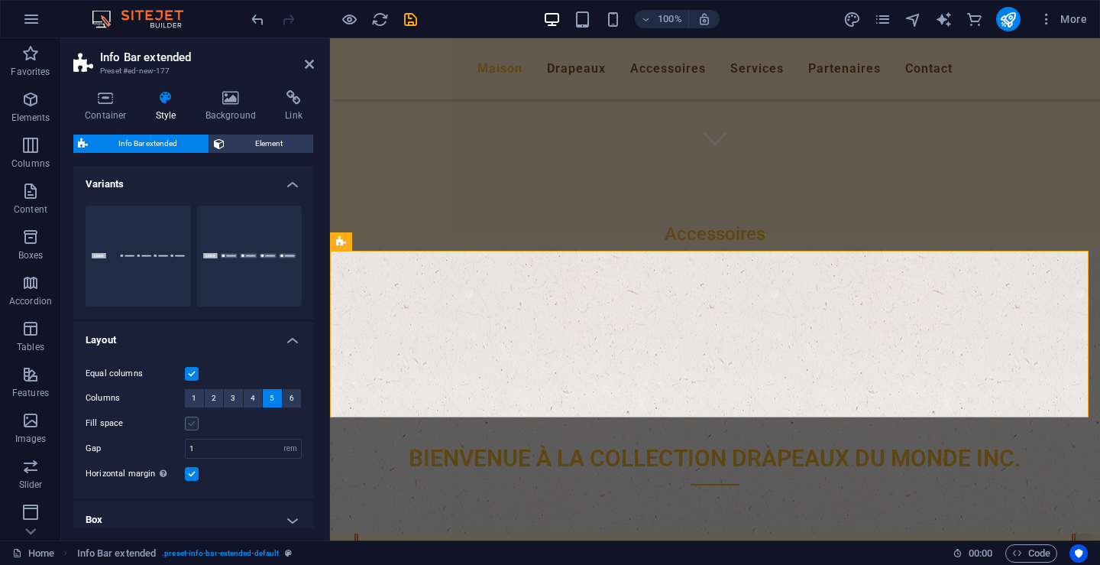
click at [196, 424] on label at bounding box center [192, 423] width 14 height 14
click at [0, 0] on input "Fill space" at bounding box center [0, 0] width 0 height 0
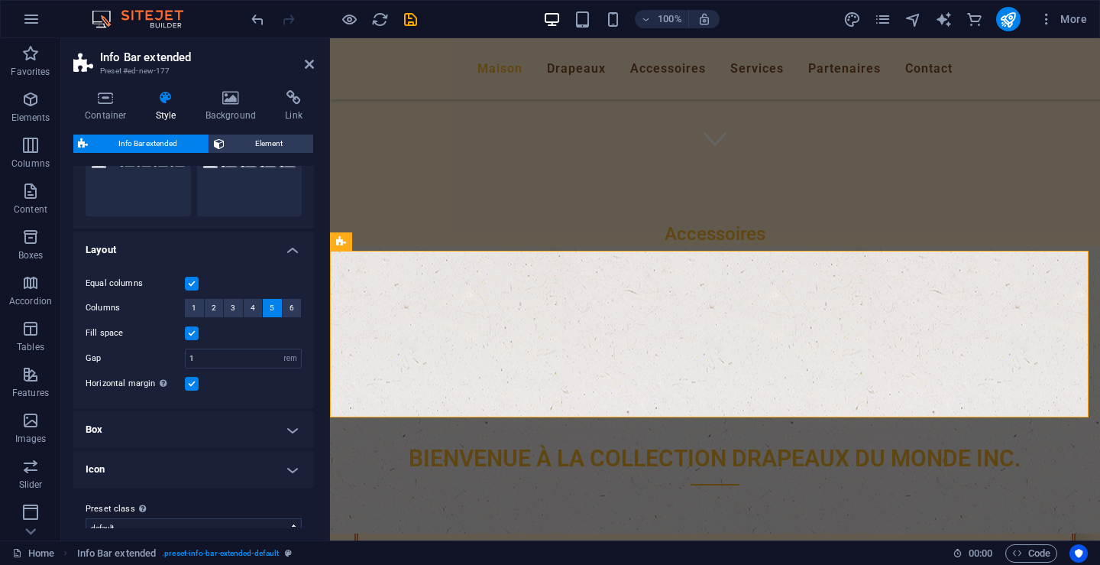
scroll to position [111, 0]
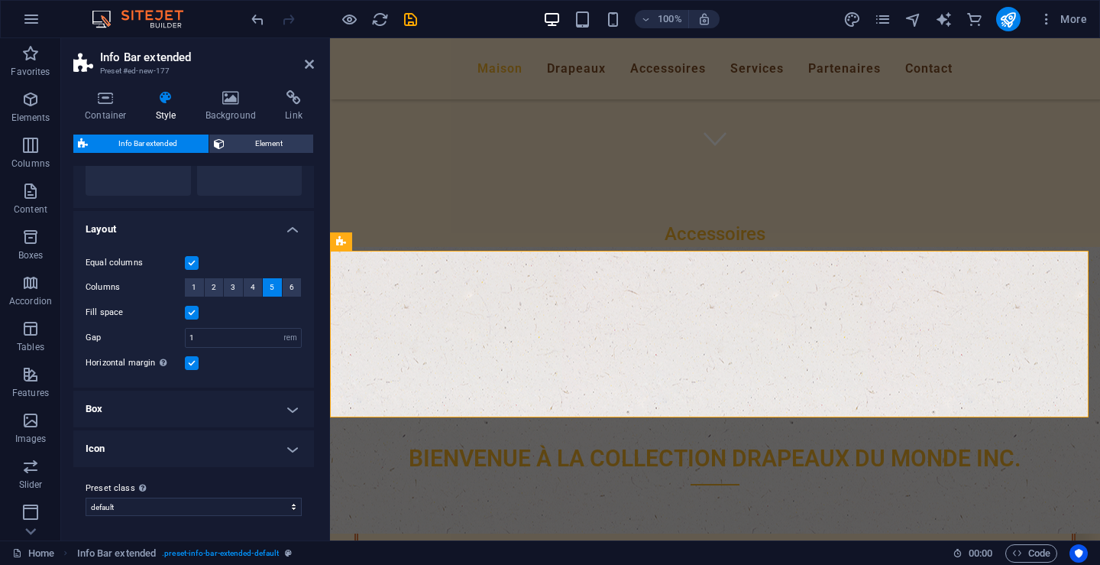
click at [190, 363] on label at bounding box center [192, 363] width 14 height 14
click at [0, 0] on input "Horizontal margin Only if the containers "Content width" is not set to "Default"" at bounding box center [0, 0] width 0 height 0
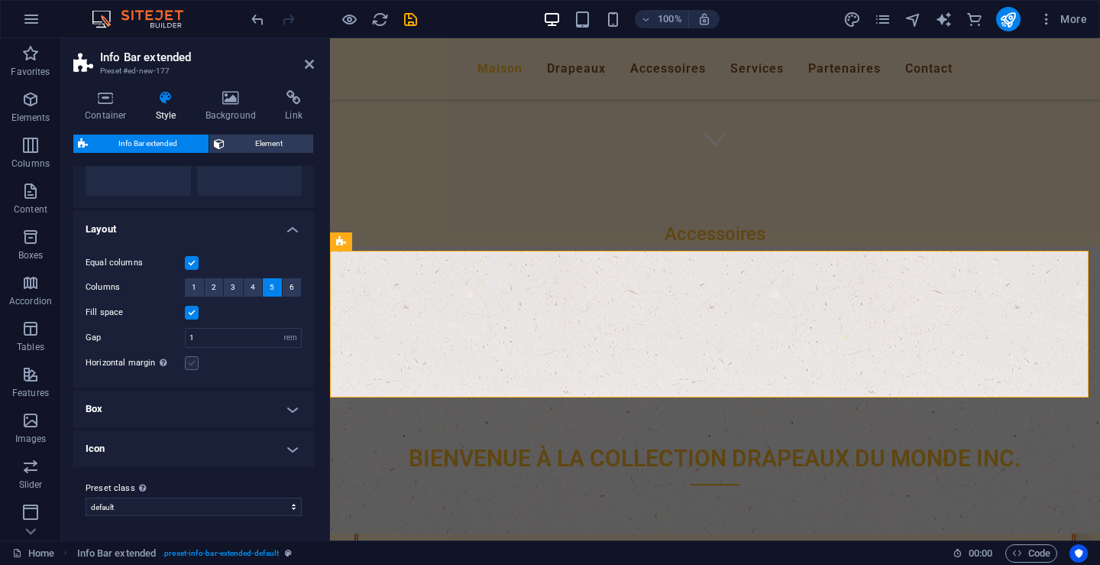
click at [195, 363] on label at bounding box center [192, 363] width 14 height 14
click at [0, 0] on input "Horizontal margin Only if the containers "Content width" is not set to "Default"" at bounding box center [0, 0] width 0 height 0
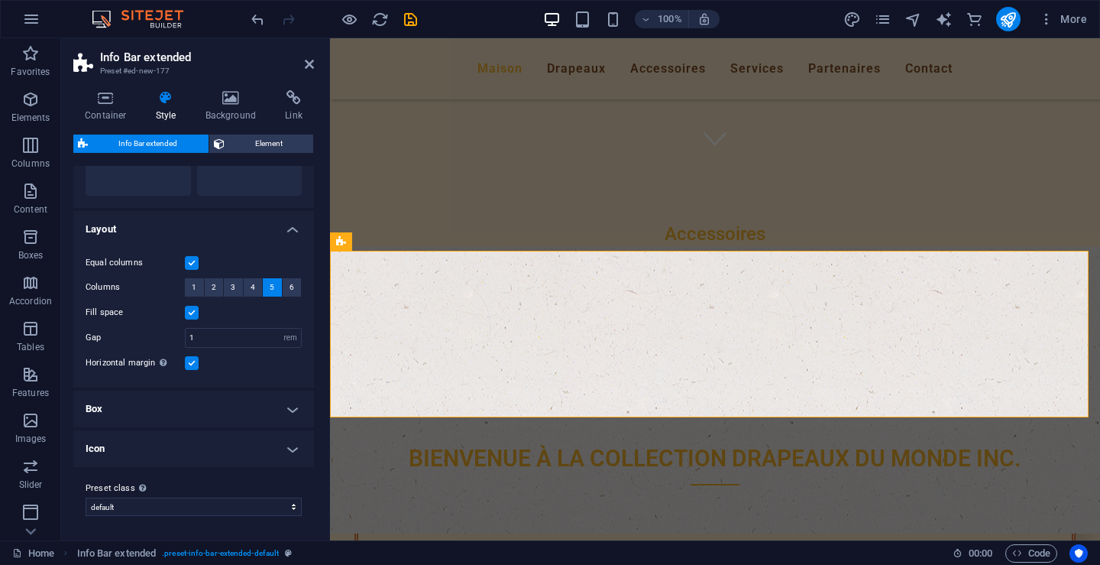
click at [287, 413] on h4 "Box" at bounding box center [193, 408] width 241 height 37
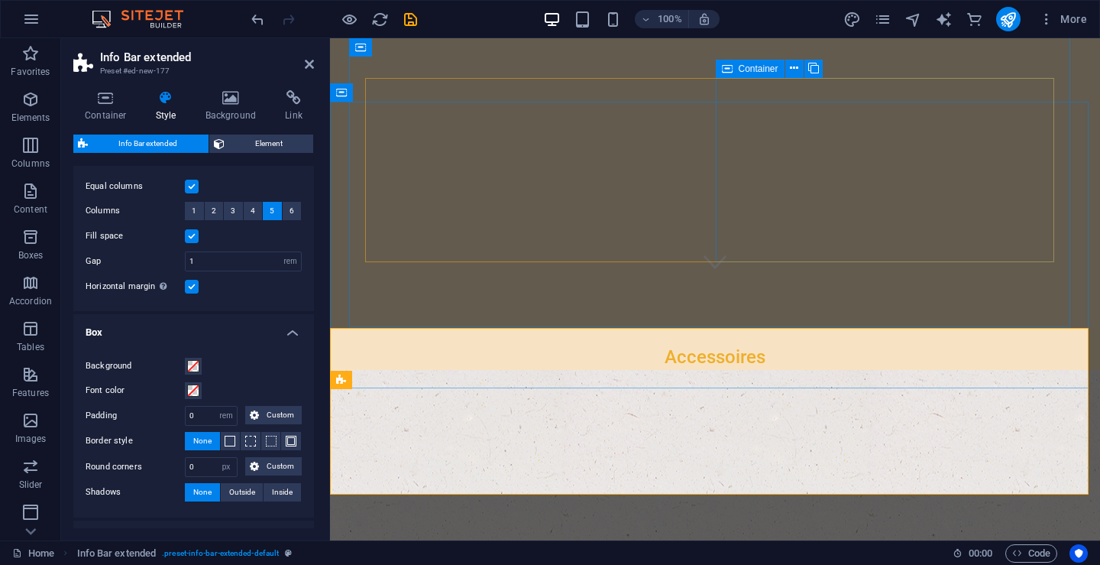
scroll to position [306, 0]
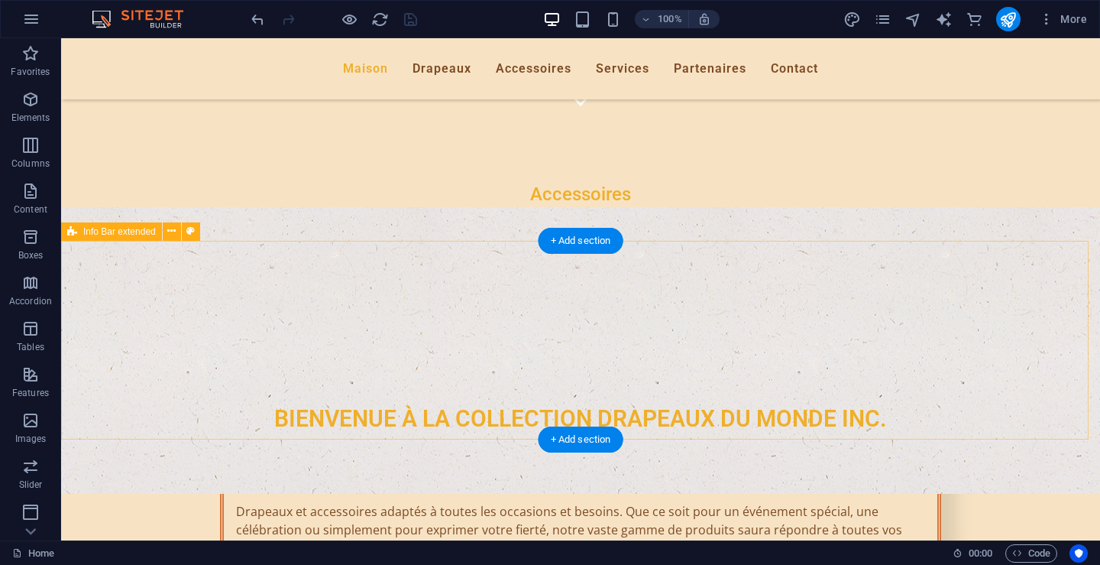
scroll to position [458, 0]
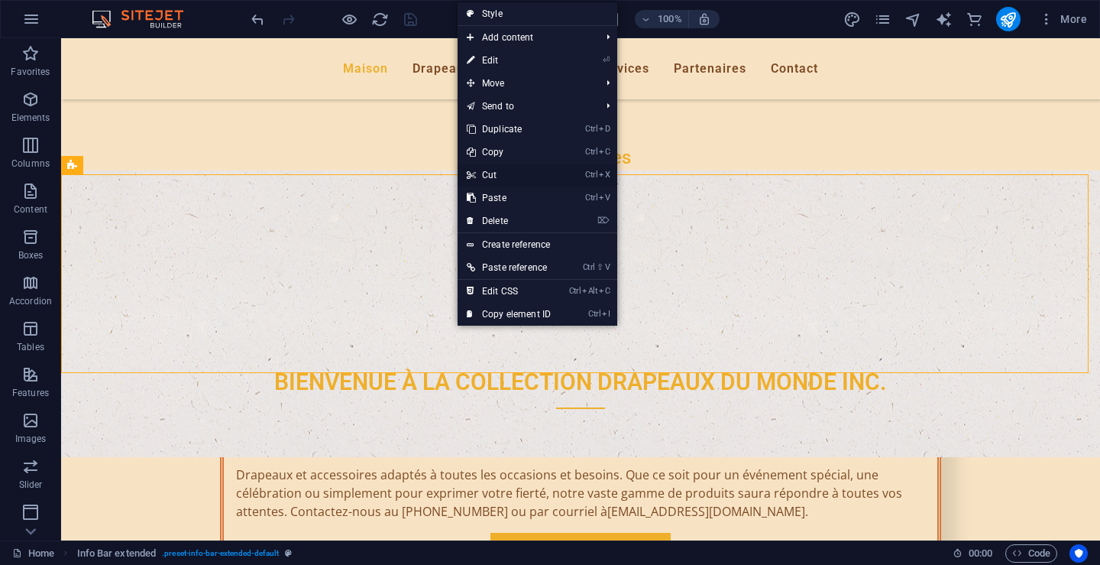
drag, startPoint x: 489, startPoint y: 172, endPoint x: 429, endPoint y: 134, distance: 71.4
click at [489, 172] on link "Ctrl X Cut" at bounding box center [509, 175] width 102 height 23
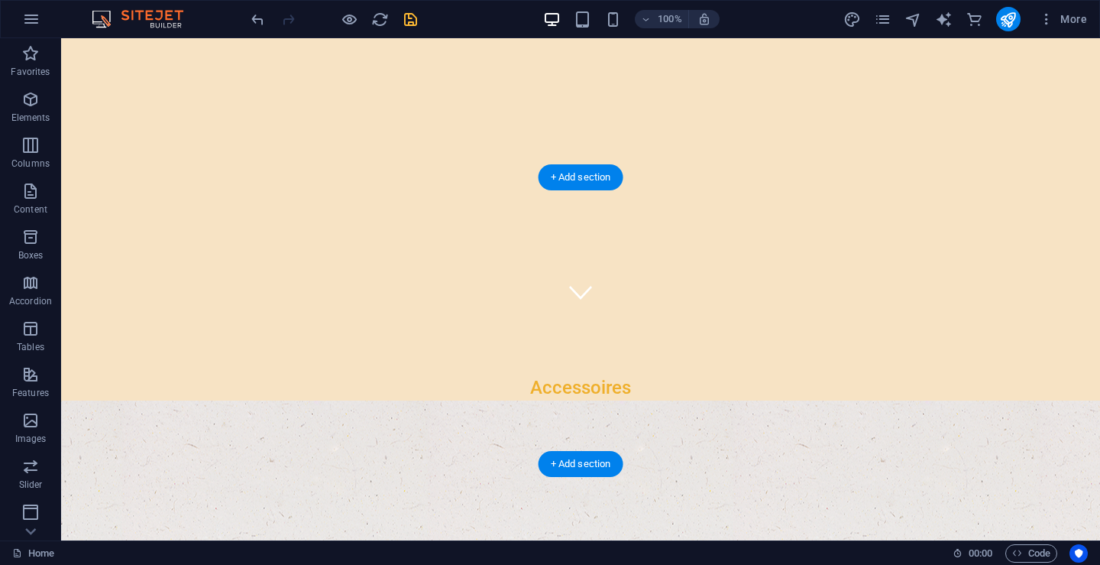
scroll to position [229, 0]
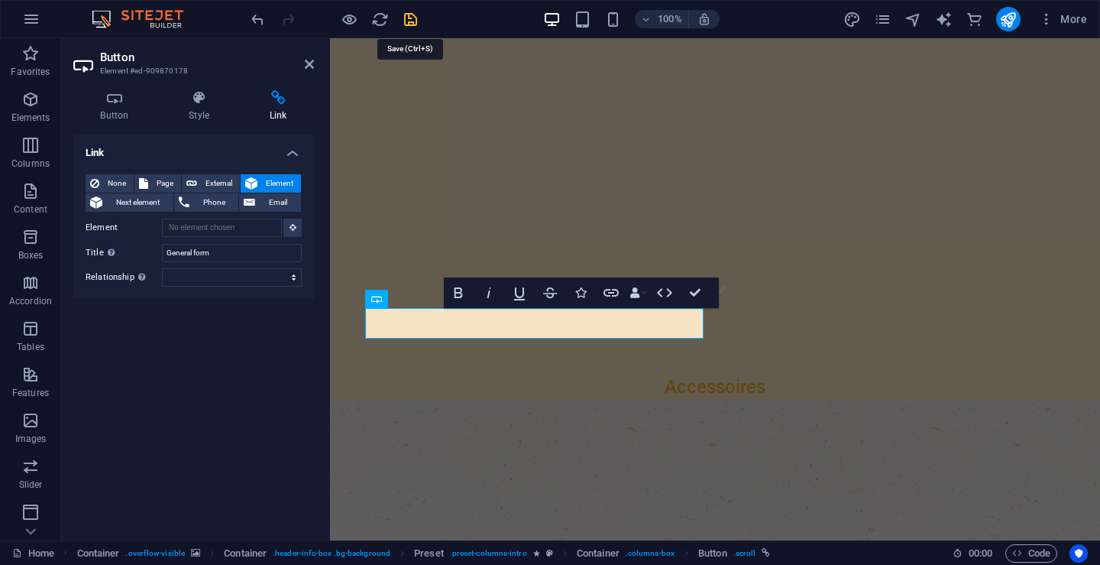
click at [410, 23] on icon "save" at bounding box center [411, 20] width 18 height 18
